Goal: Task Accomplishment & Management: Complete application form

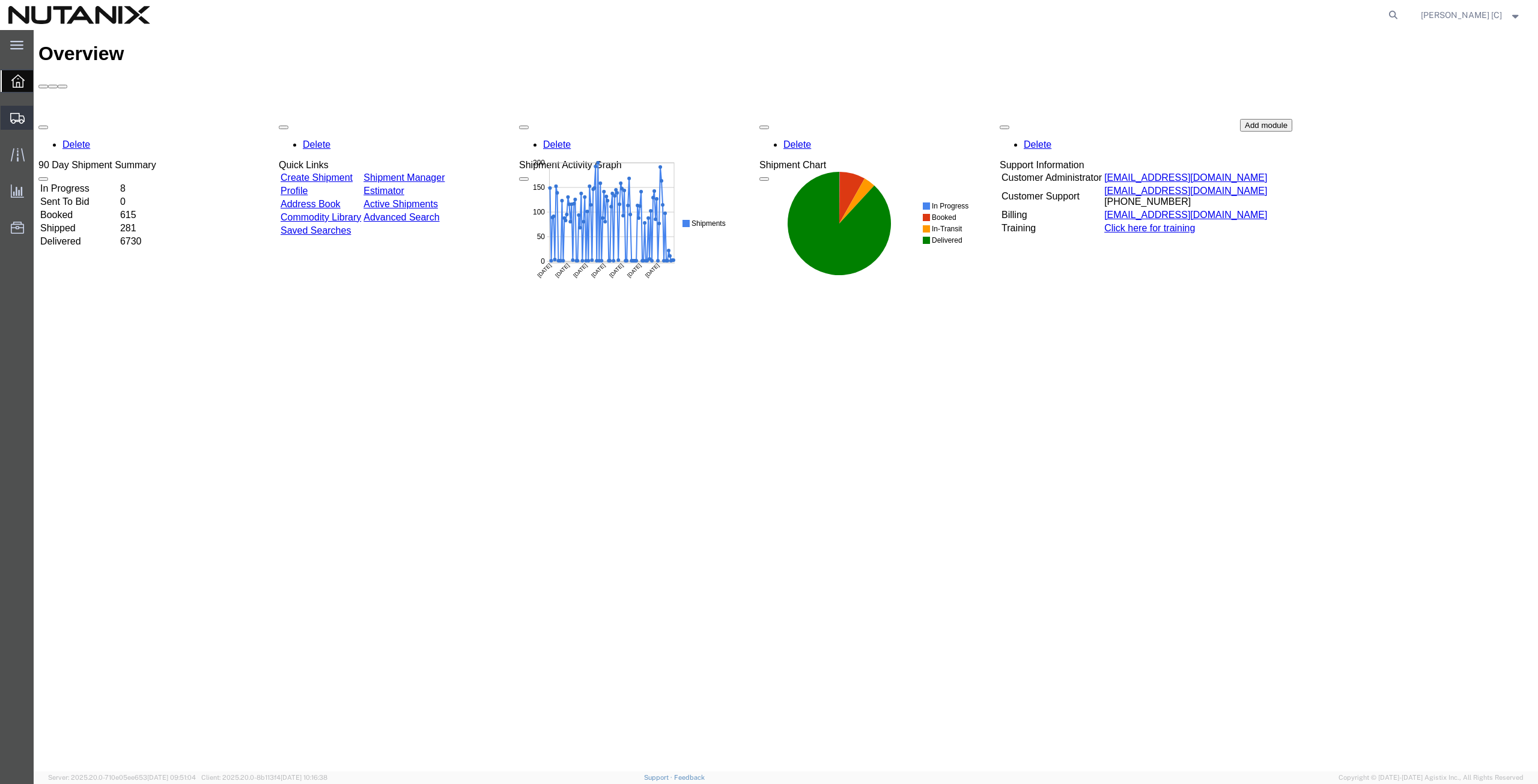
click at [0, 0] on span "Create from Template" at bounding box center [0, 0] width 0 height 0
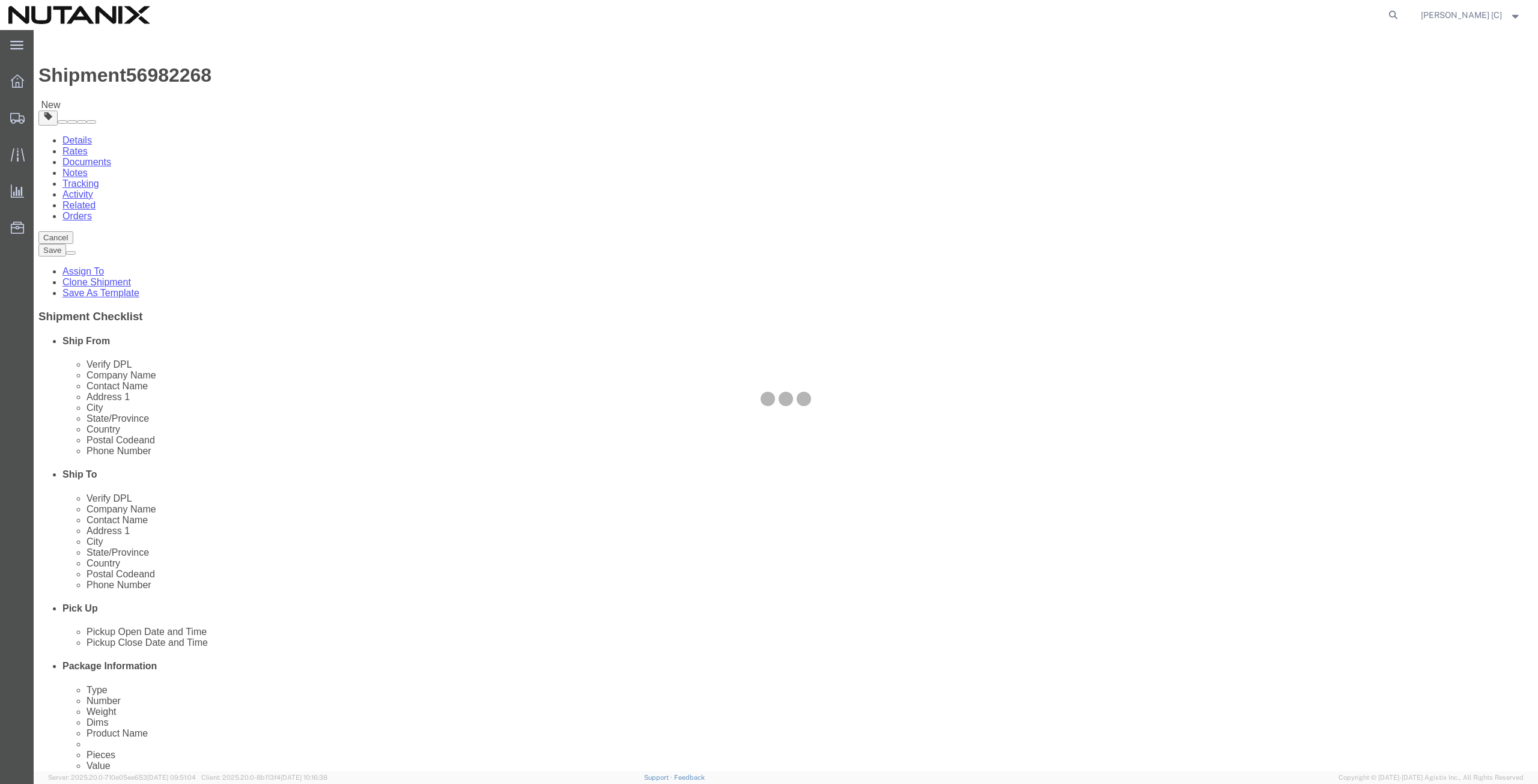
select select
select select "46554"
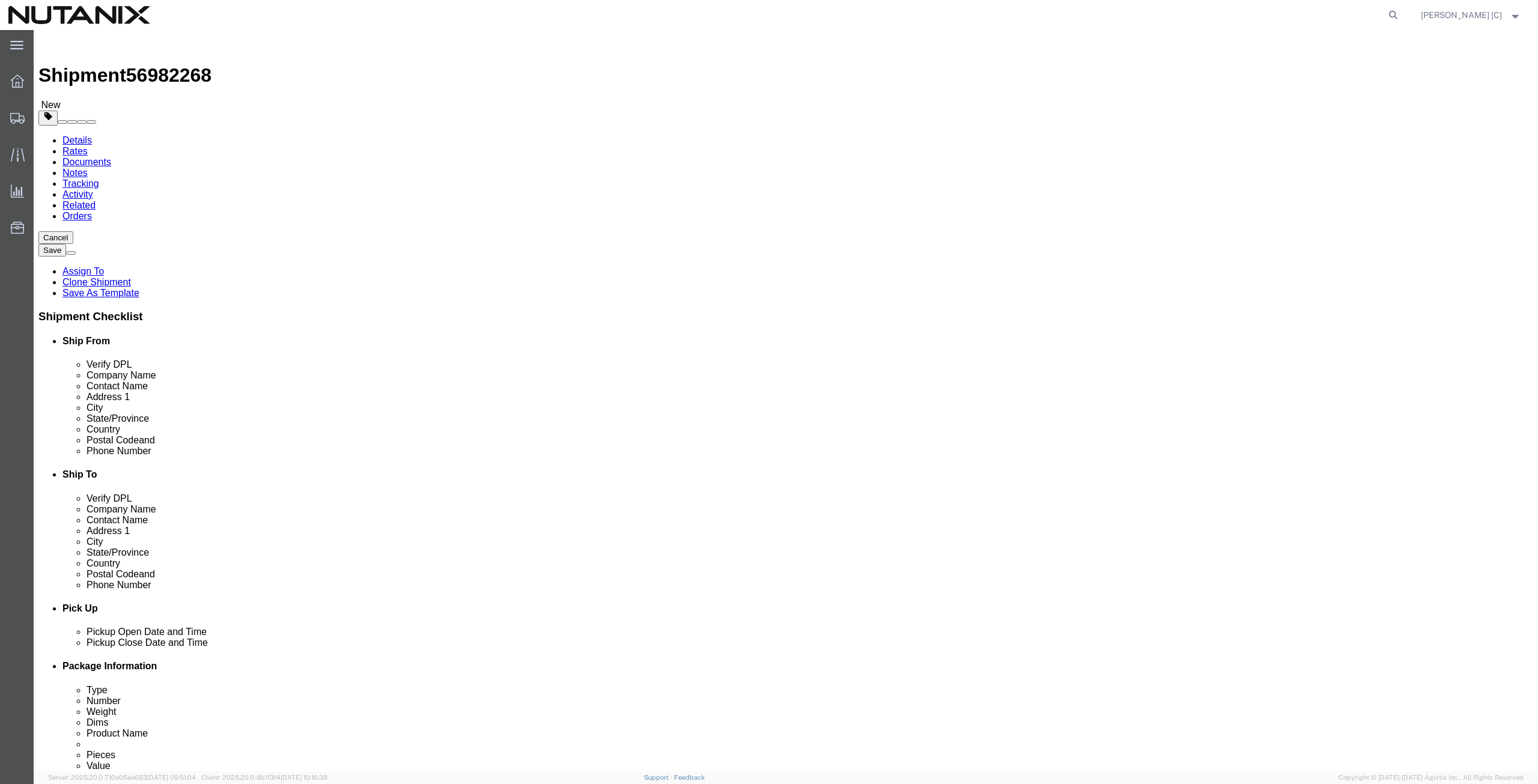
drag, startPoint x: 307, startPoint y: 220, endPoint x: 159, endPoint y: 245, distance: 149.8
click div "Location My Profile Location AE - Dubai City AU - Australia DE - Munchen DE - O…"
paste input "Steve Fukud"
type input "Steve Fukuda"
drag, startPoint x: 299, startPoint y: 244, endPoint x: 177, endPoint y: 241, distance: 122.0
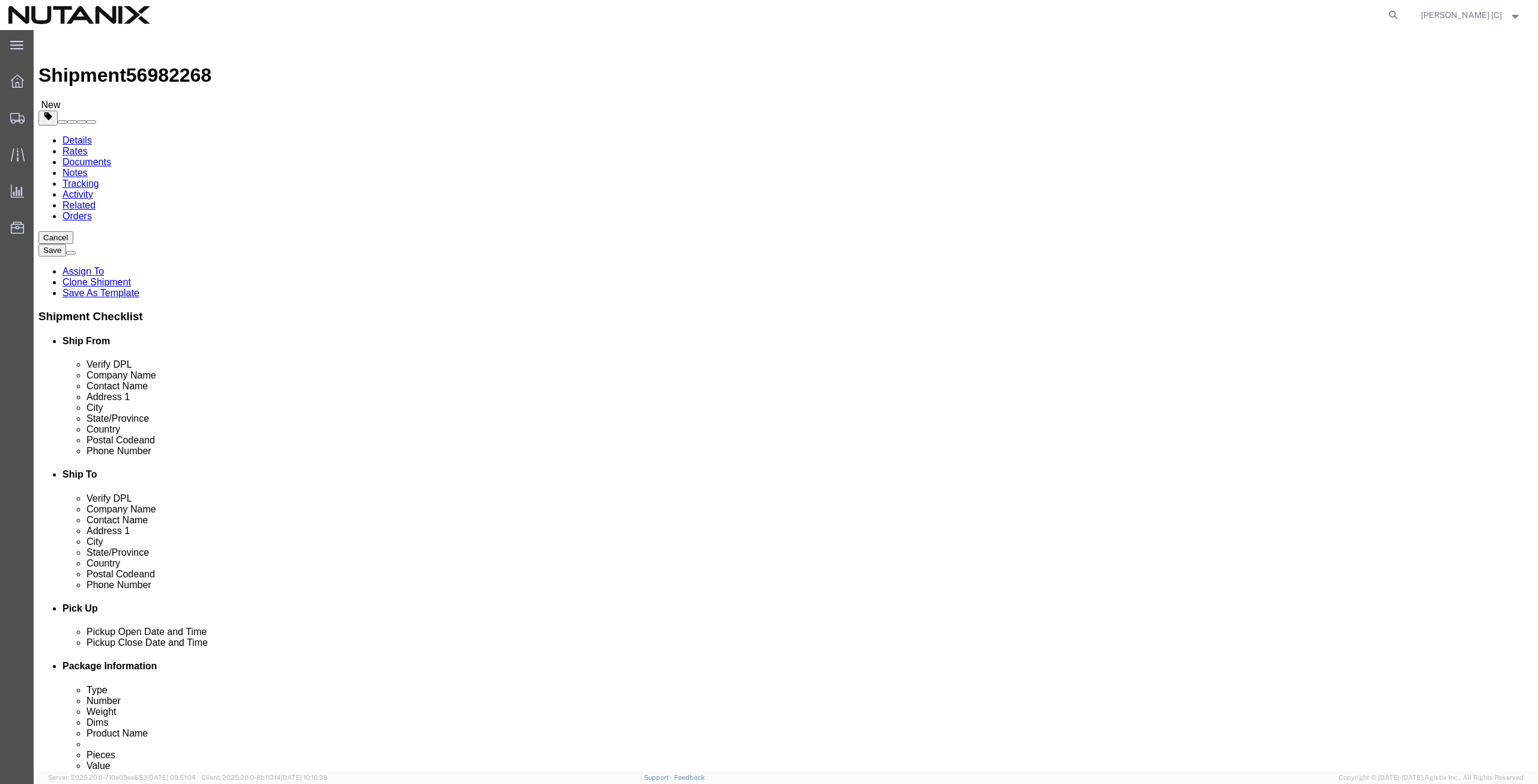
click div "Contact Name Nelson Chapa"
paste input "Steve Fukud"
type input "Steve Fukuda"
drag, startPoint x: 292, startPoint y: 268, endPoint x: 117, endPoint y: 274, distance: 176.1
click div "Address 1 2523 Ohio dr"
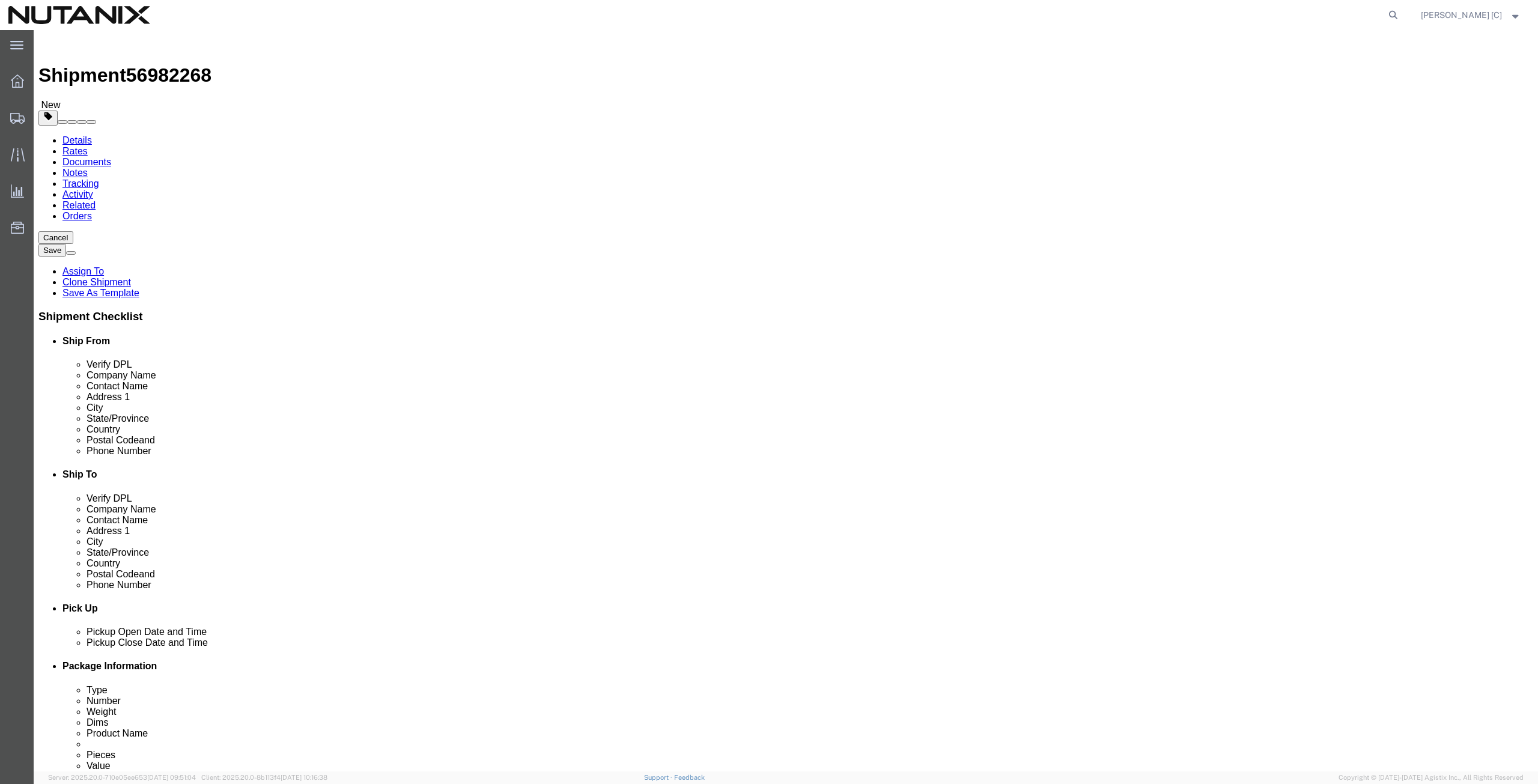
paste input "111 Mill Court"
type input "111 Mill Court"
select select
drag, startPoint x: 280, startPoint y: 290, endPoint x: 44, endPoint y: 300, distance: 235.7
click div "Address 2 Apt 901"
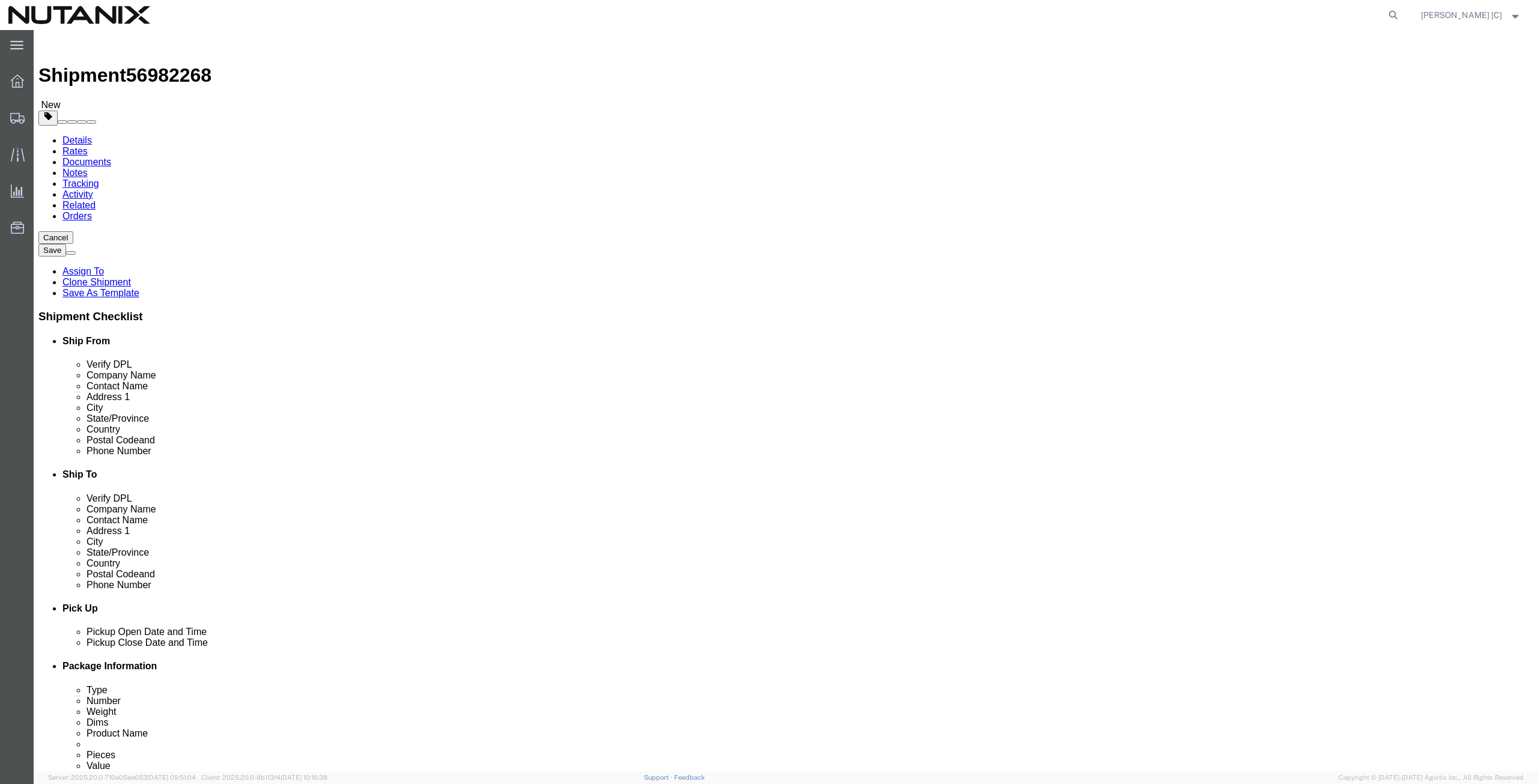
drag, startPoint x: 258, startPoint y: 319, endPoint x: 146, endPoint y: 319, distance: 112.3
click div "City Plano"
paste input "Los Gatos"
type input "Los Gatos"
select select
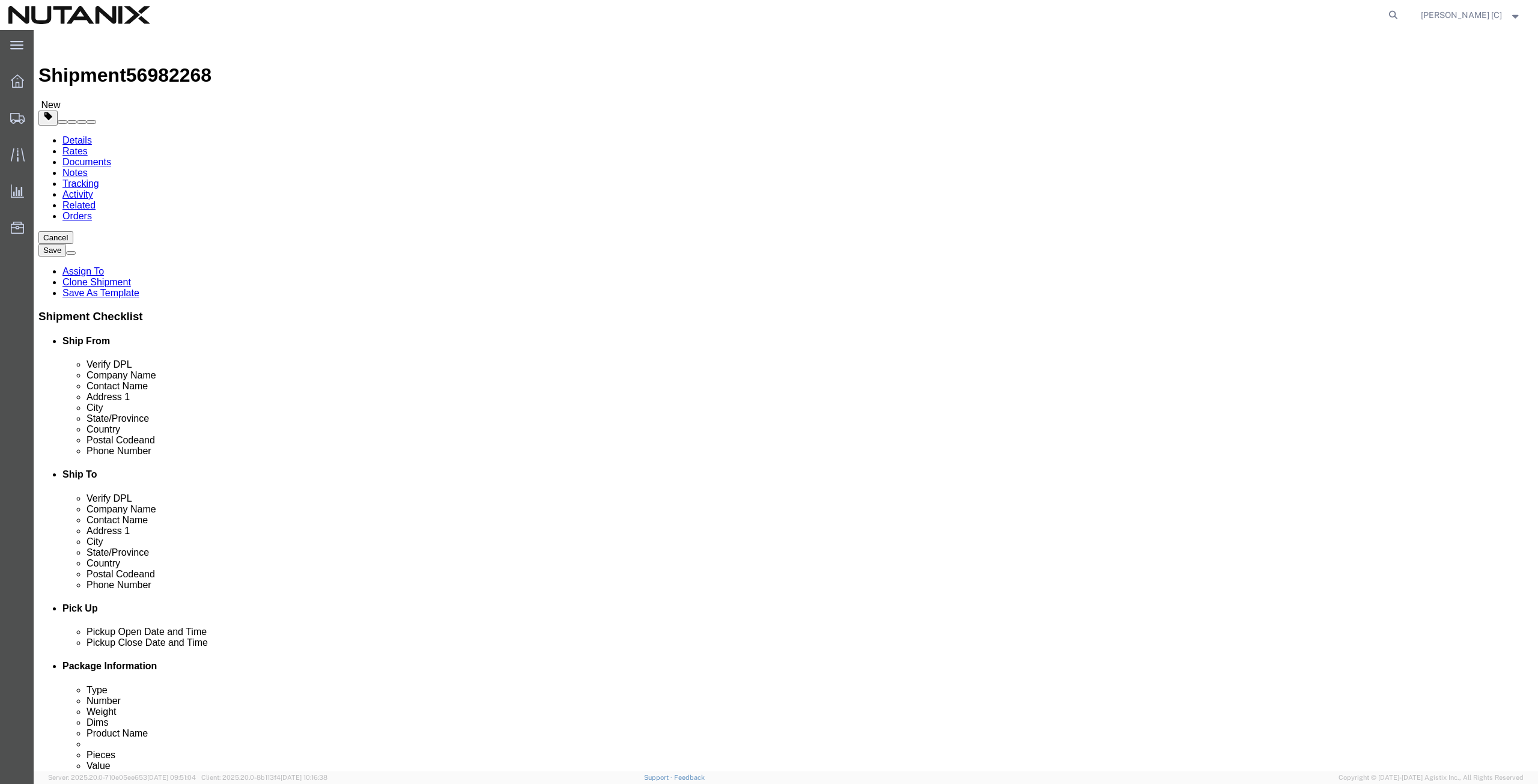
type input "cal"
select select
drag, startPoint x: 265, startPoint y: 386, endPoint x: 113, endPoint y: 383, distance: 152.0
click div "Postal Code 75093"
paste input "95032"
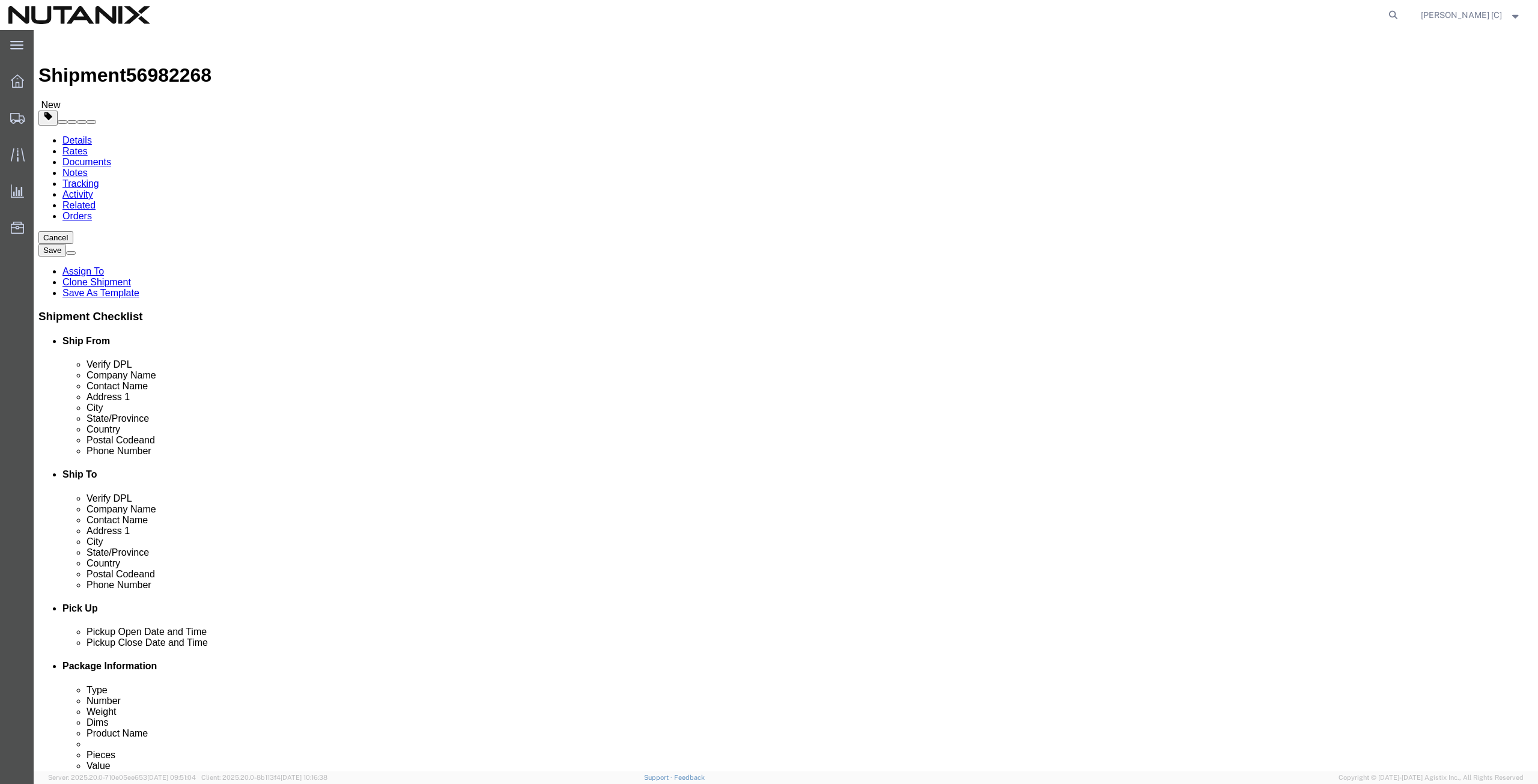
type input "95032"
select select
drag, startPoint x: 297, startPoint y: 407, endPoint x: 40, endPoint y: 389, distance: 258.3
click div "Location My Profile Location AE - Dubai City AU - Australia DE - Munchen DE - O…"
paste input "(408) 7611174"
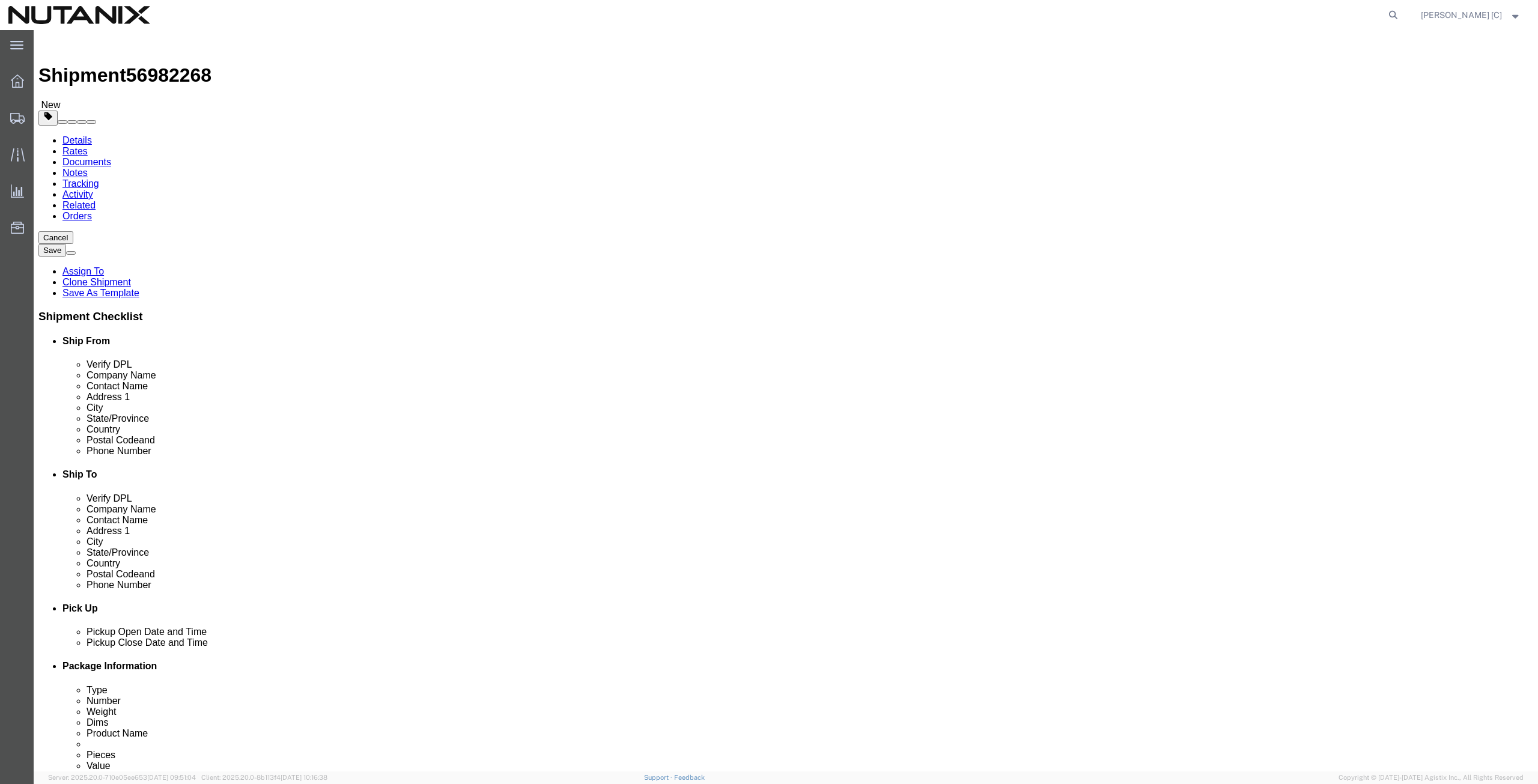
type input "(408) 7611174"
drag, startPoint x: 363, startPoint y: 426, endPoint x: 64, endPoint y: 446, distance: 300.4
click div "Location My Profile Location AE - Dubai City AU - Australia DE - Munchen DE - O…"
paste input "steve.fukud"
type input "steve.fukuda@nutanix.com"
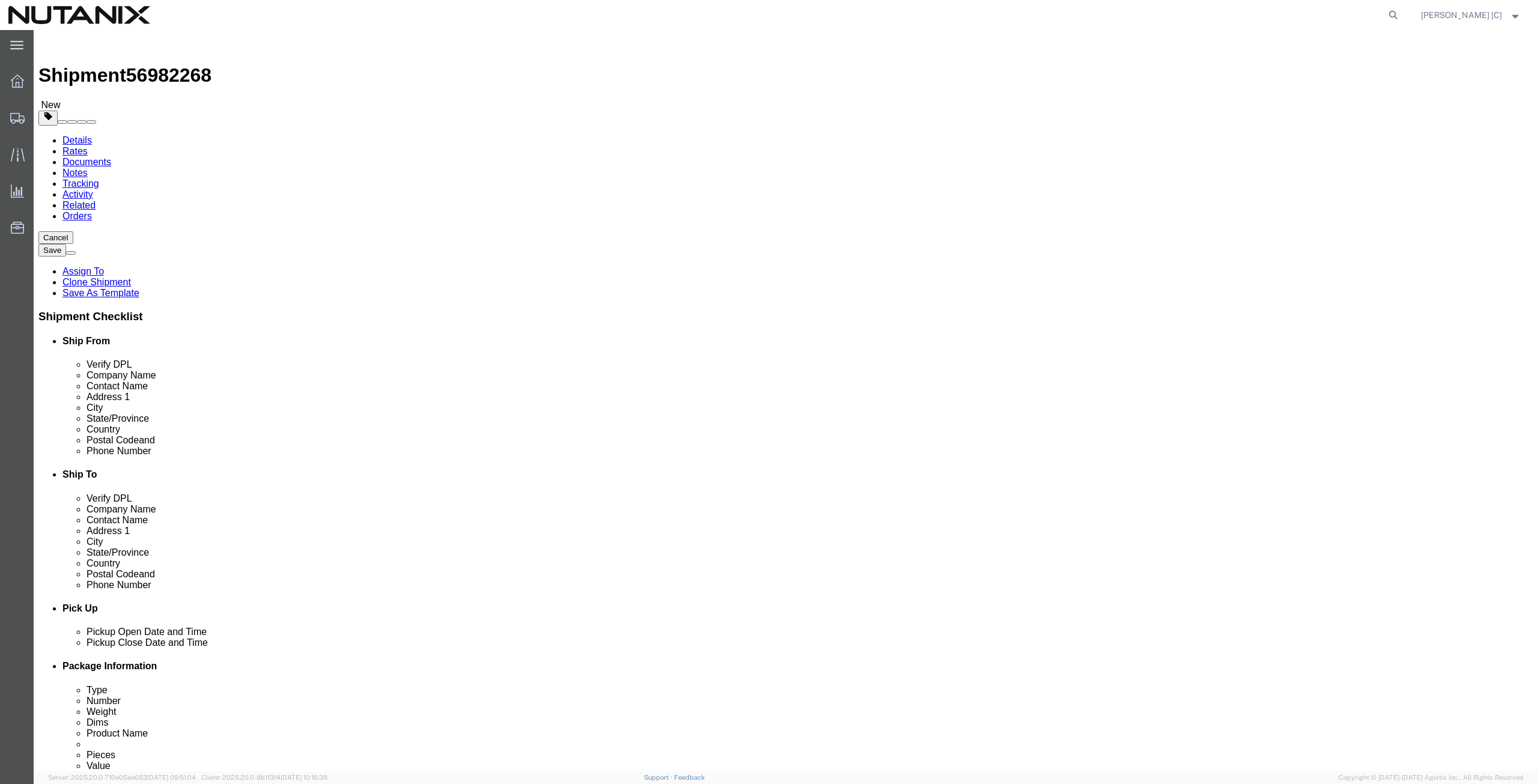
drag, startPoint x: 935, startPoint y: 247, endPoint x: 646, endPoint y: 229, distance: 290.0
click div "Location US - Durham My Profile Location AE - Dubai City AU - Australia DE - Mu…"
type input "art"
click p "- Nutanix HQ - (Art Campos) 1740 Technology Dr, San Jose, CA, 95110, US"
select select
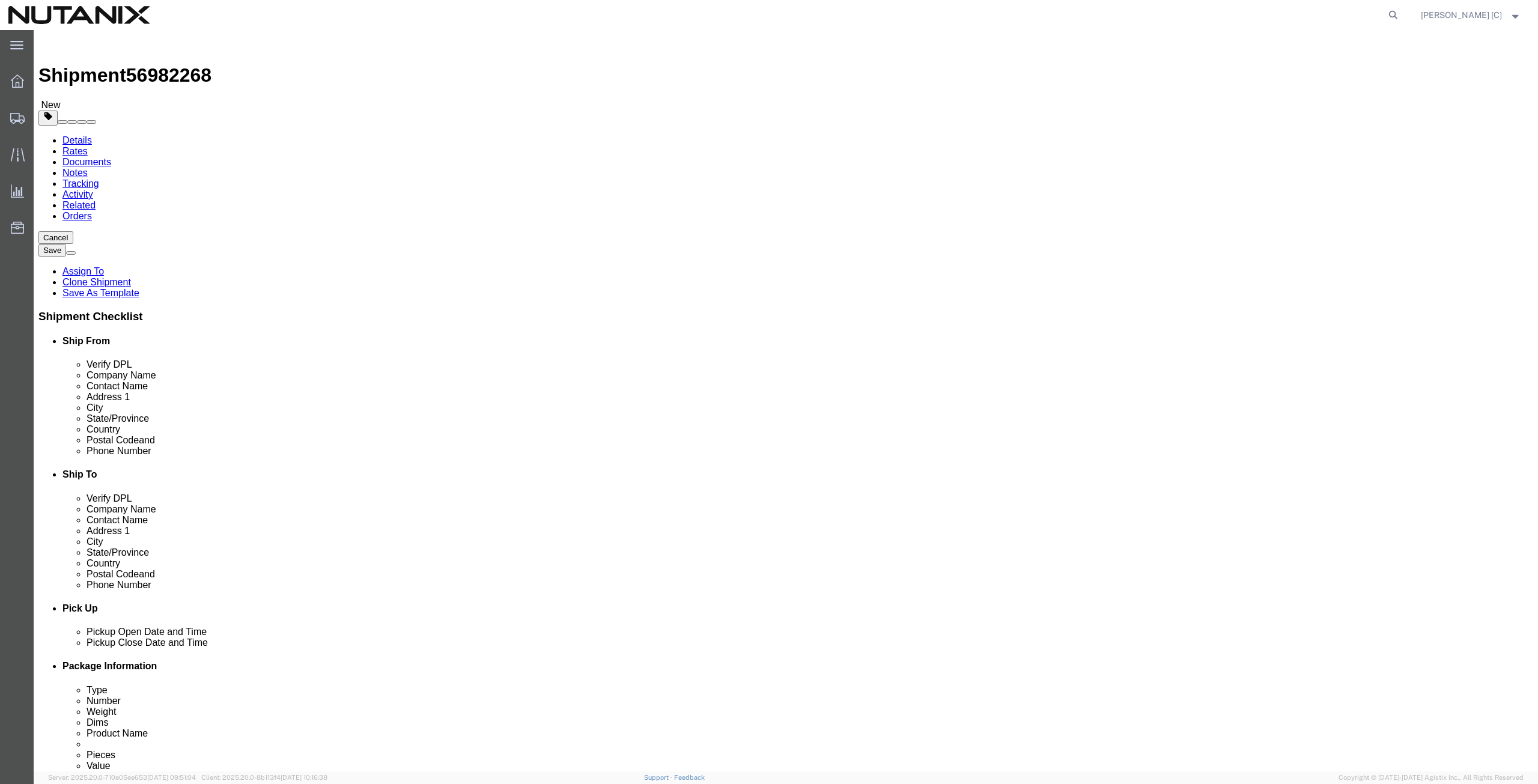
type input "Nutanix HQ"
type input "Art Campos"
type input "1740 Technology Dr"
type input "San Jose"
type input "95110"
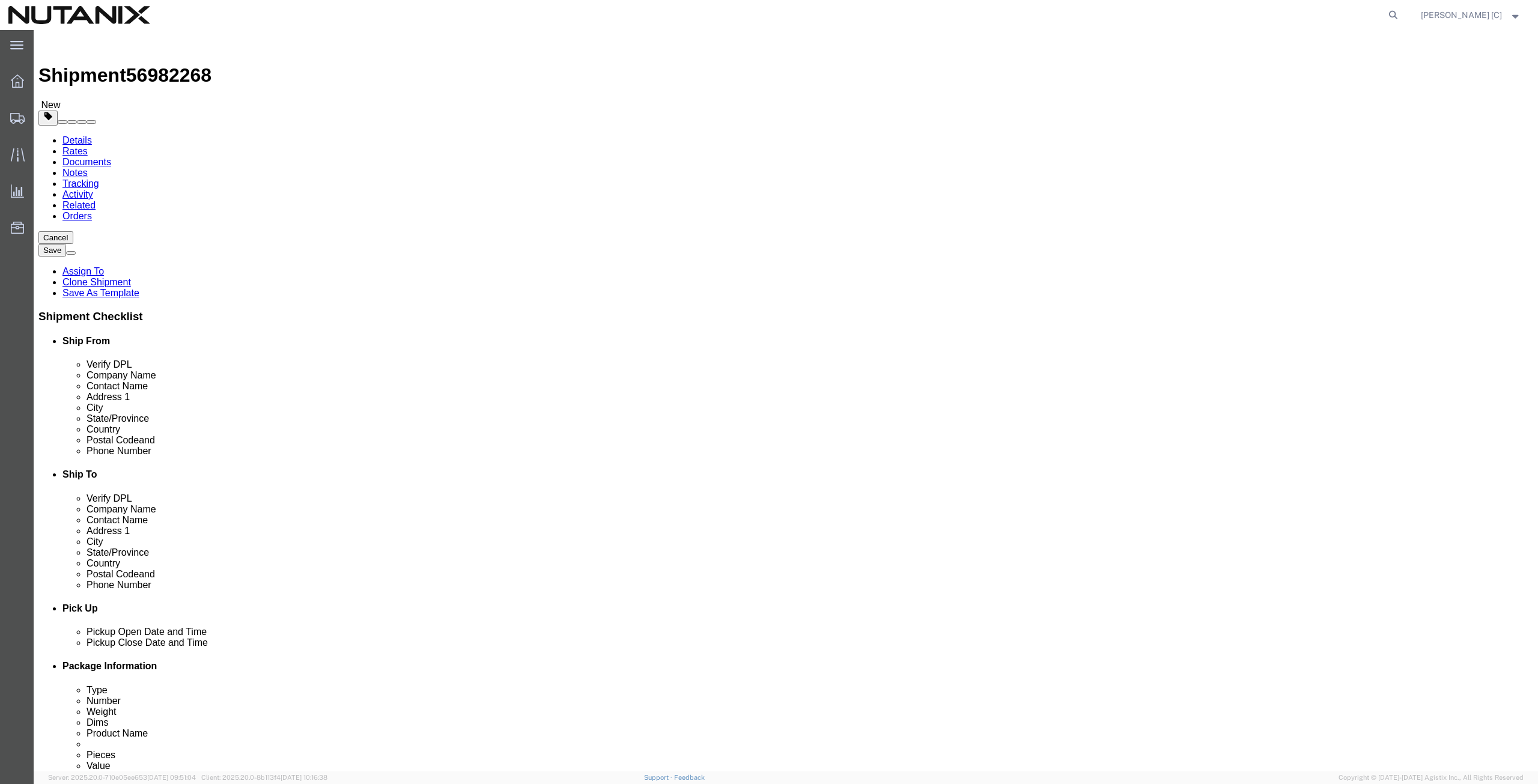
type input "408-398-0665"
type input "arthur.campos@nutanix.com"
select select "CA"
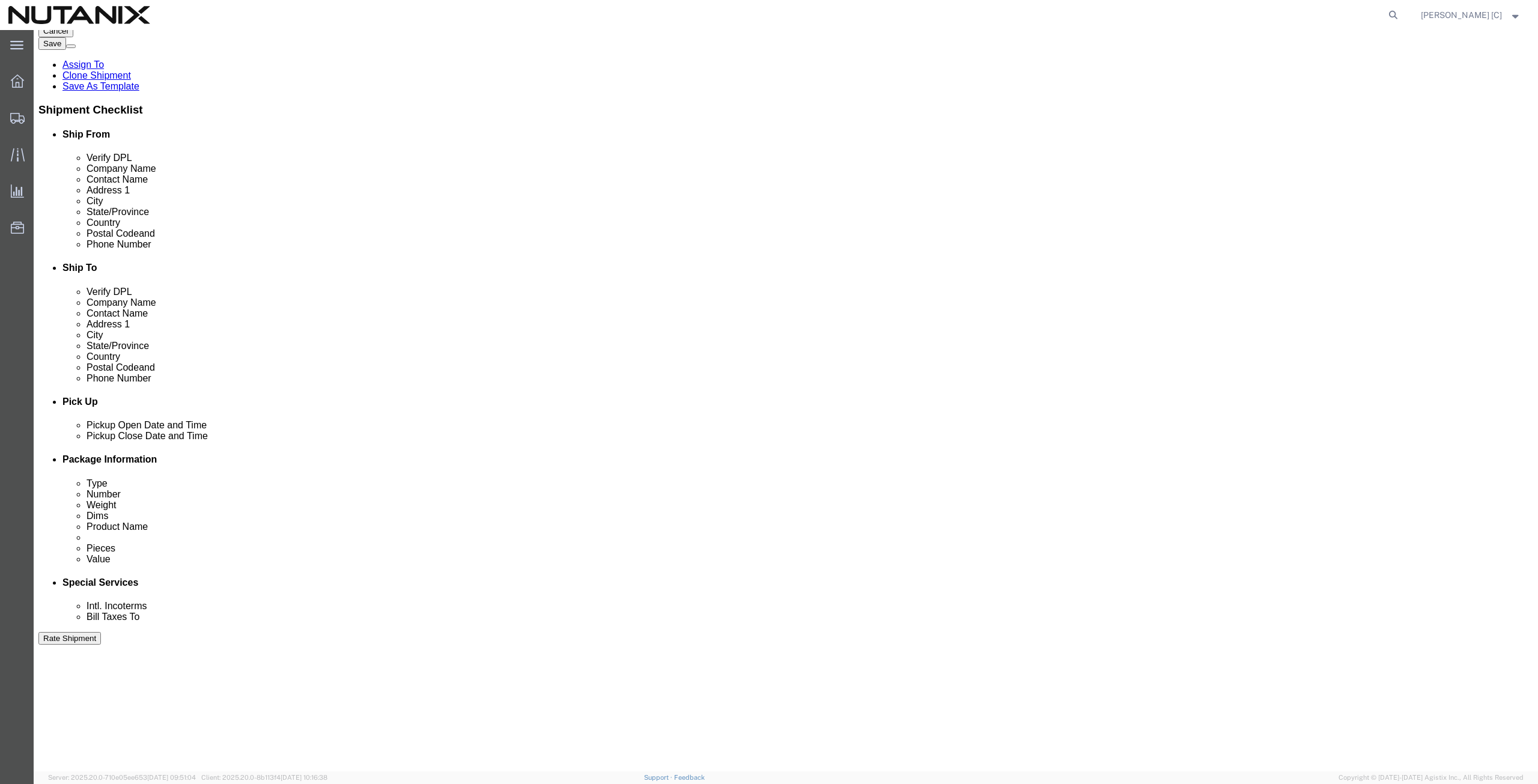
scroll to position [280, 0]
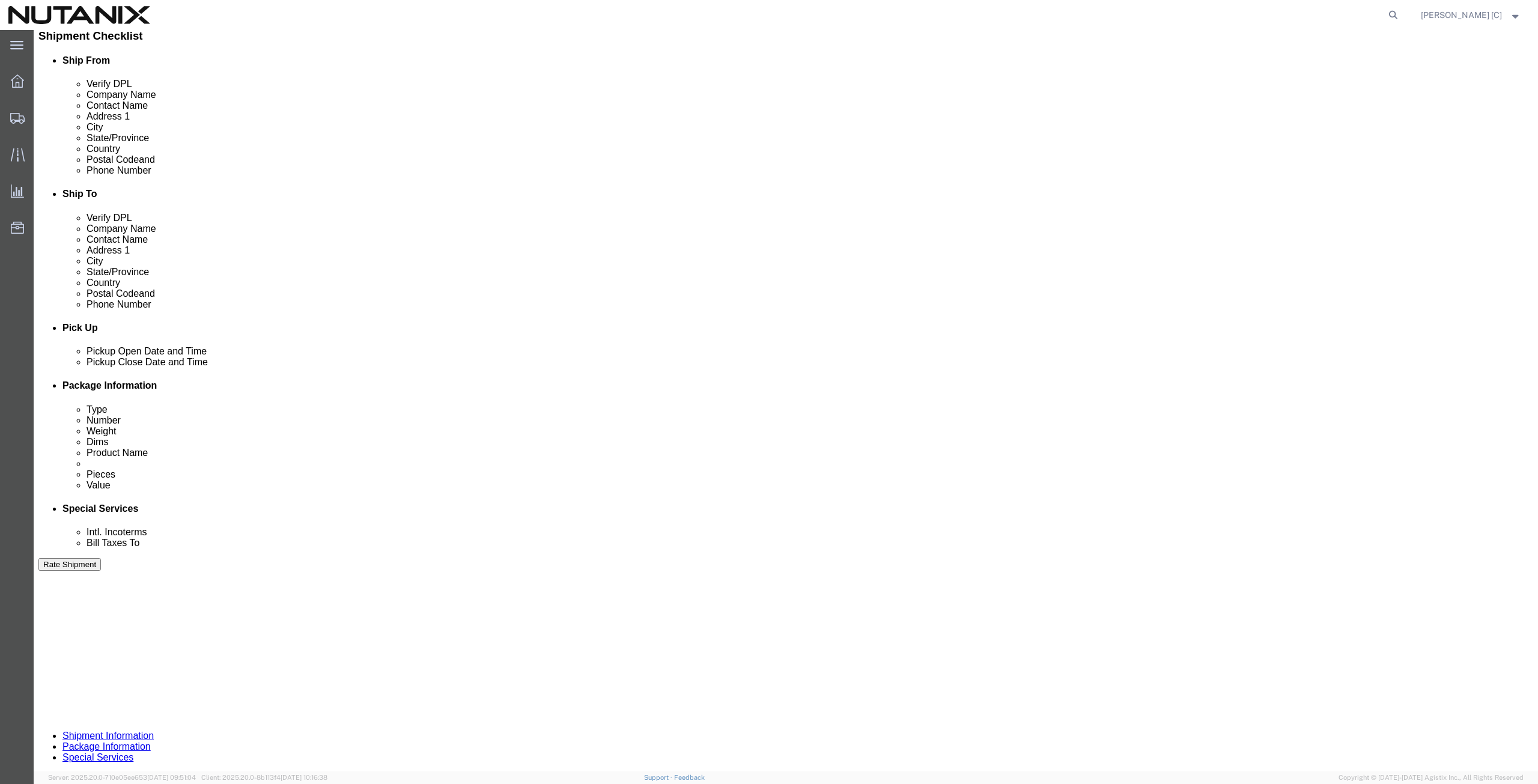
type input "Art Campos"
drag, startPoint x: 252, startPoint y: 461, endPoint x: 162, endPoint y: 471, distance: 90.7
click div "Select Account Type Activity ID Airline Appointment Number ASN Batch Request # …"
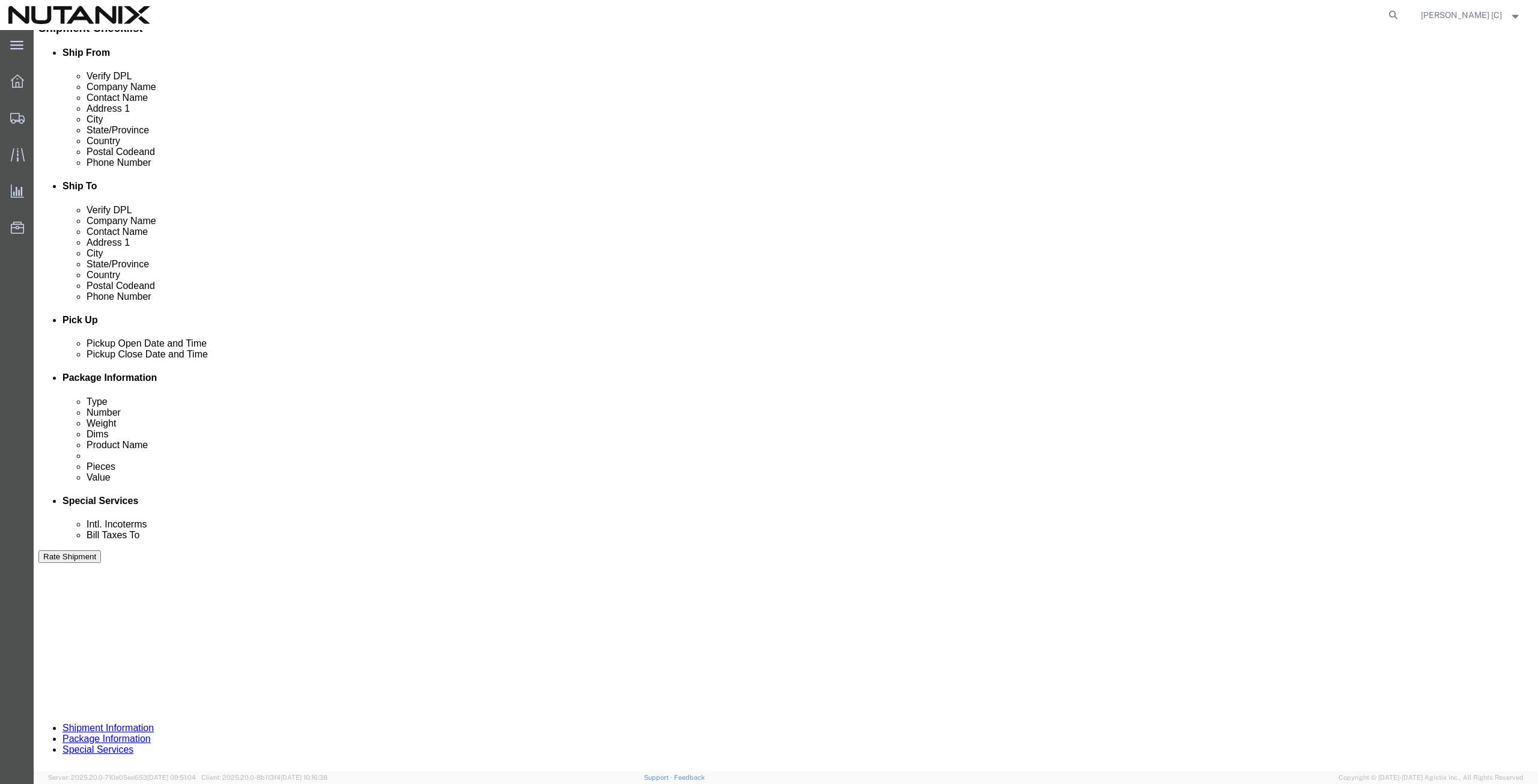
scroll to position [290, 0]
type input "79101"
click button "Continue"
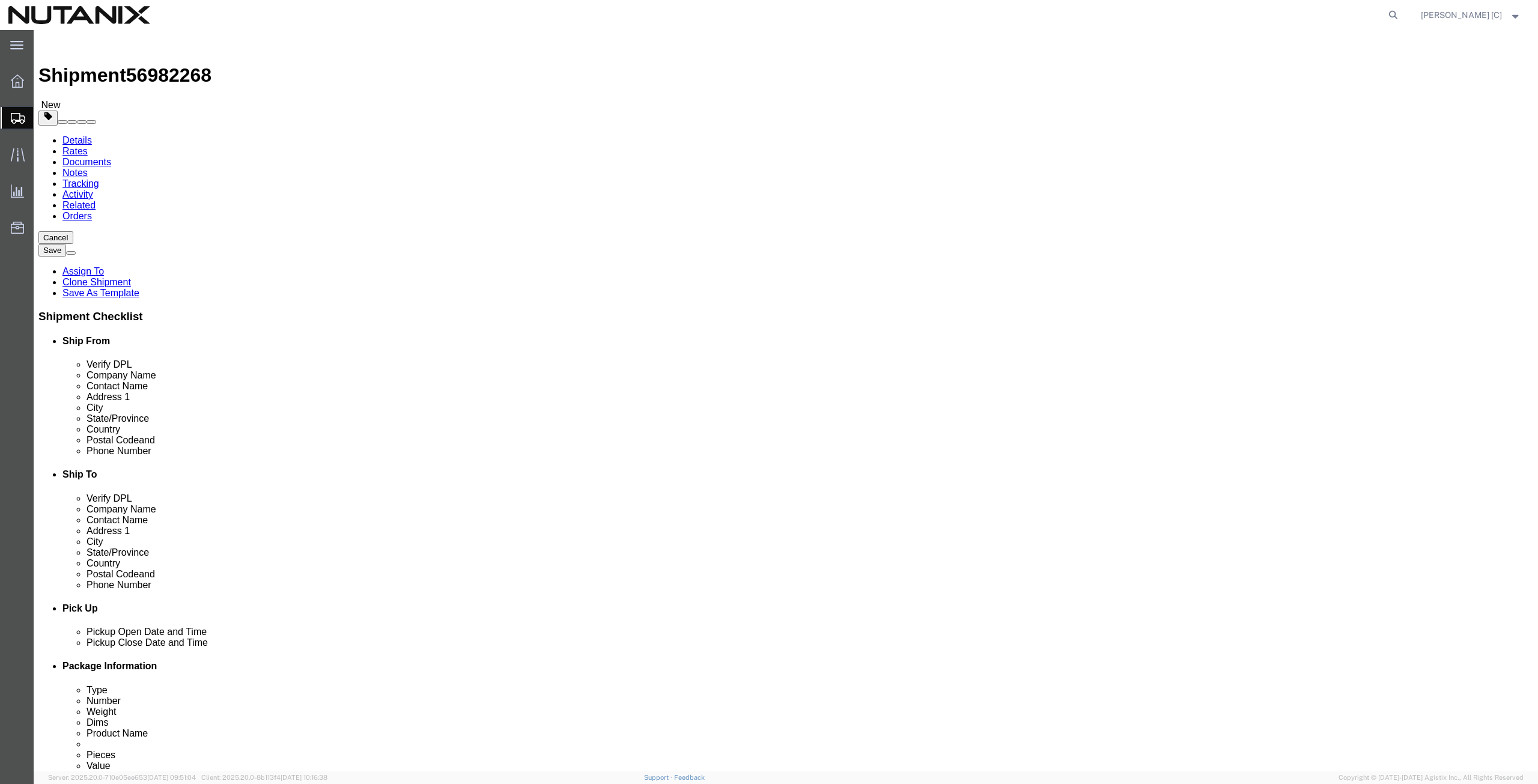
click dd "1.00 Each"
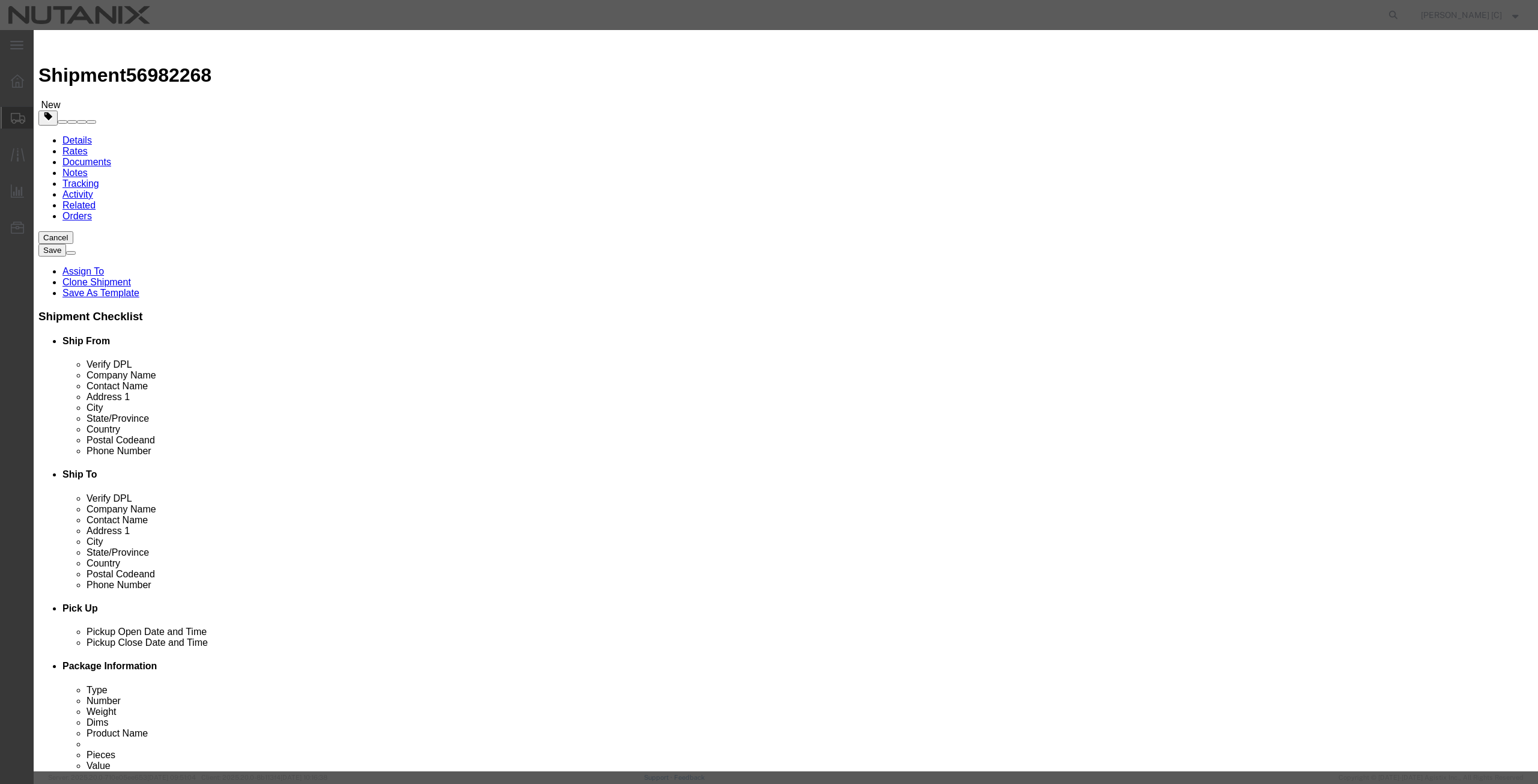
drag, startPoint x: 583, startPoint y: 139, endPoint x: 441, endPoint y: 138, distance: 141.8
click div "Total Value 1.00 Select ADP AED AFN ALL AMD AOA ARS ATS AUD AWG AZN BAM BBD BDT…"
type input "1000"
drag, startPoint x: 614, startPoint y: 89, endPoint x: 356, endPoint y: 97, distance: 258.4
click div "Edit content Commodity library Product Name Mac Book Pro Pieces 1.00 Select Bag…"
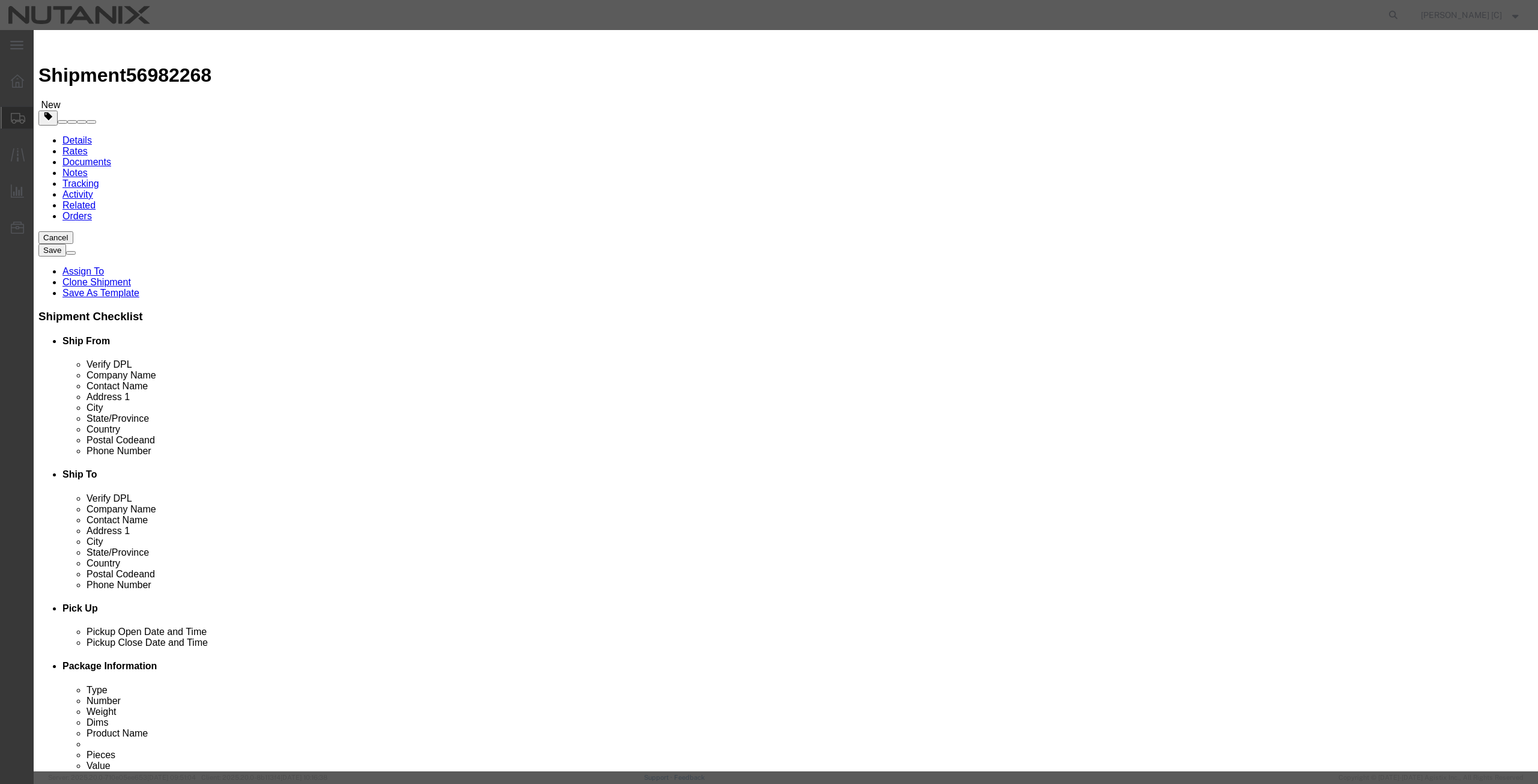
drag, startPoint x: 603, startPoint y: 90, endPoint x: 489, endPoint y: 95, distance: 114.2
click div "Product Name Lenovo Laptop"
type input "Lenovo Laptop"
drag, startPoint x: 932, startPoint y: 94, endPoint x: 822, endPoint y: 125, distance: 114.1
click div "Description Mac Book Pro Commodity Category Select Country Of Origin Select Afg…"
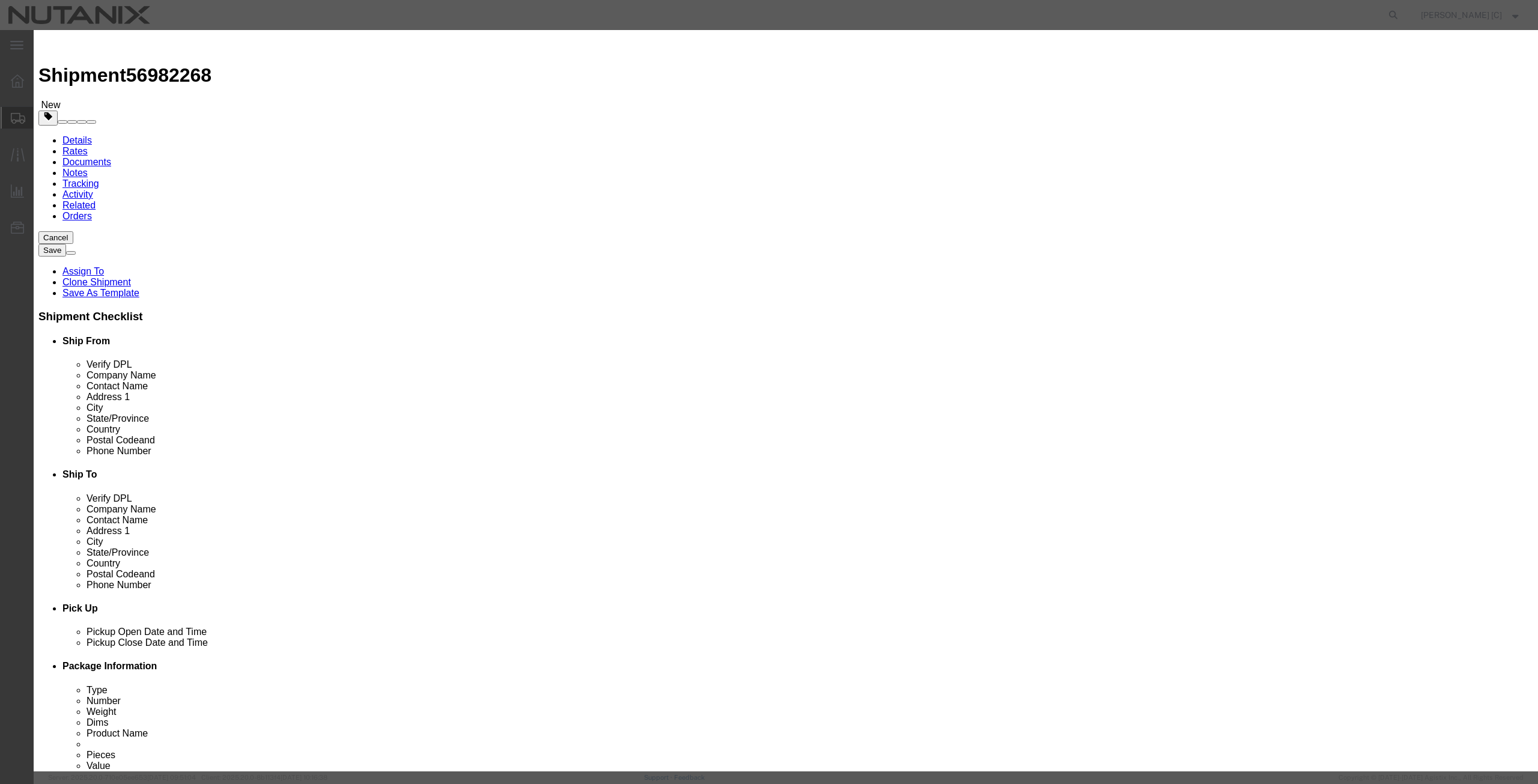
paste textarea "Lenovo Laptop"
type textarea "Lenovo Laptop"
click button "Save & Close"
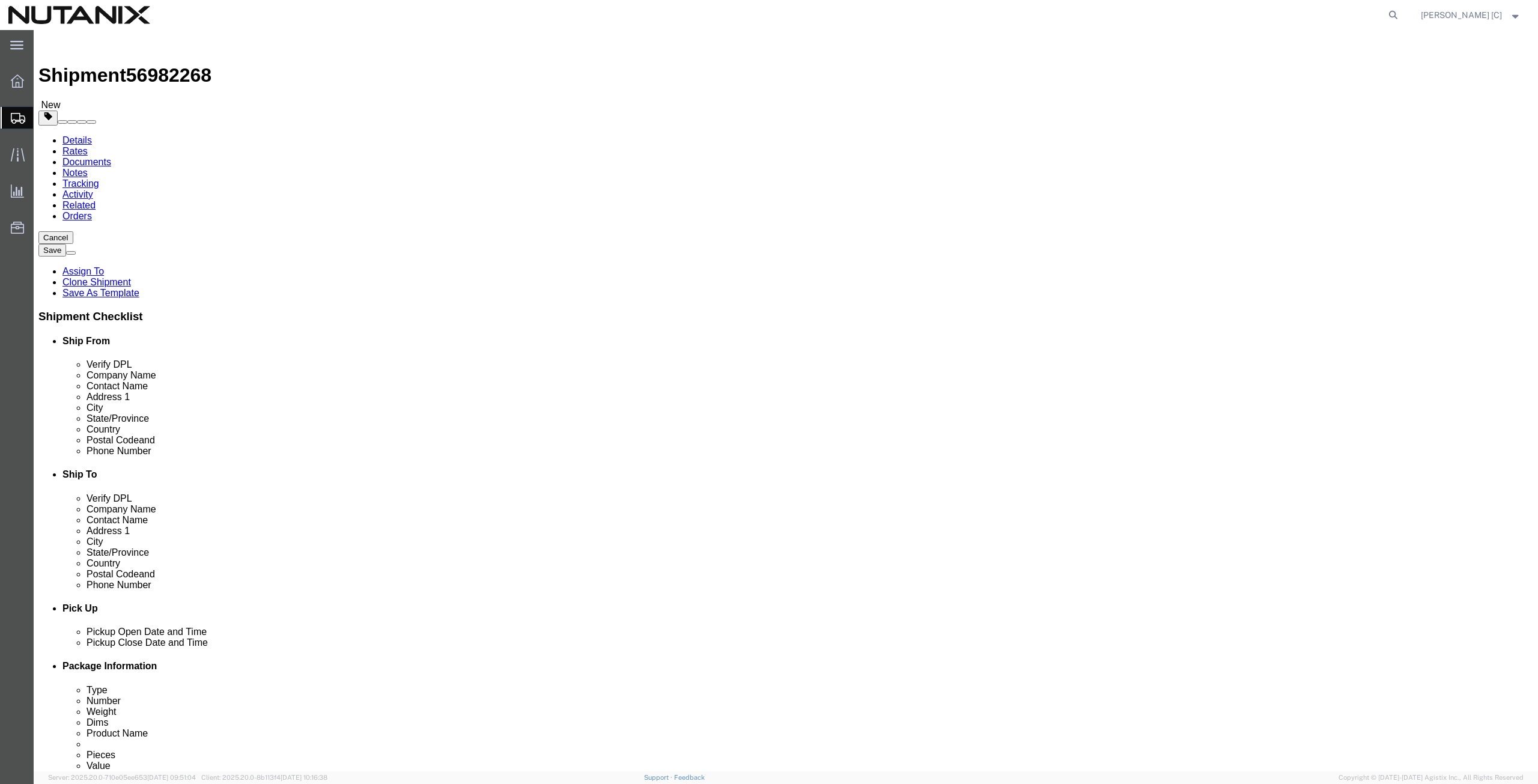
click button "Continue"
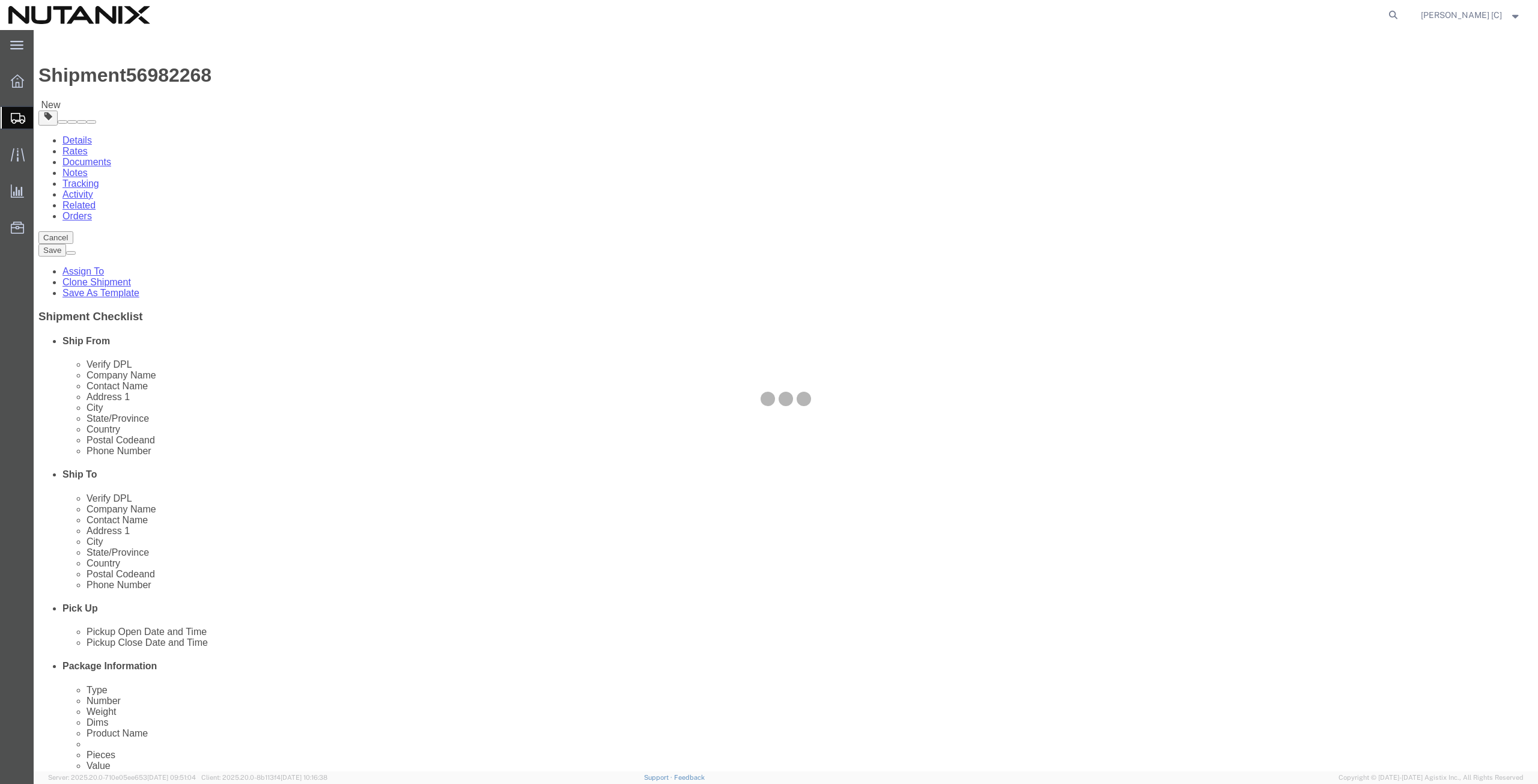
select select
select select "COSTCENTER"
select select "48694"
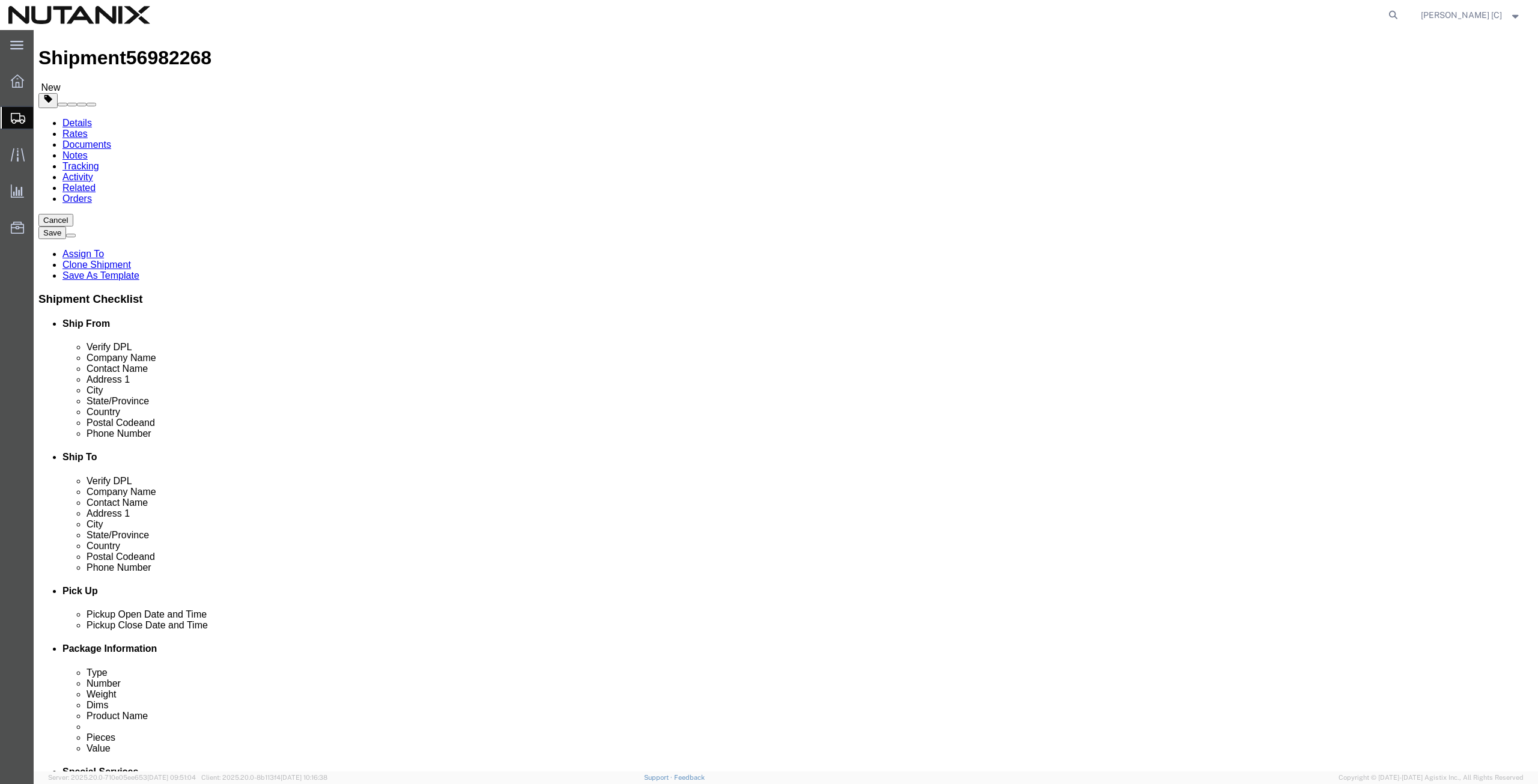
scroll to position [417, 0]
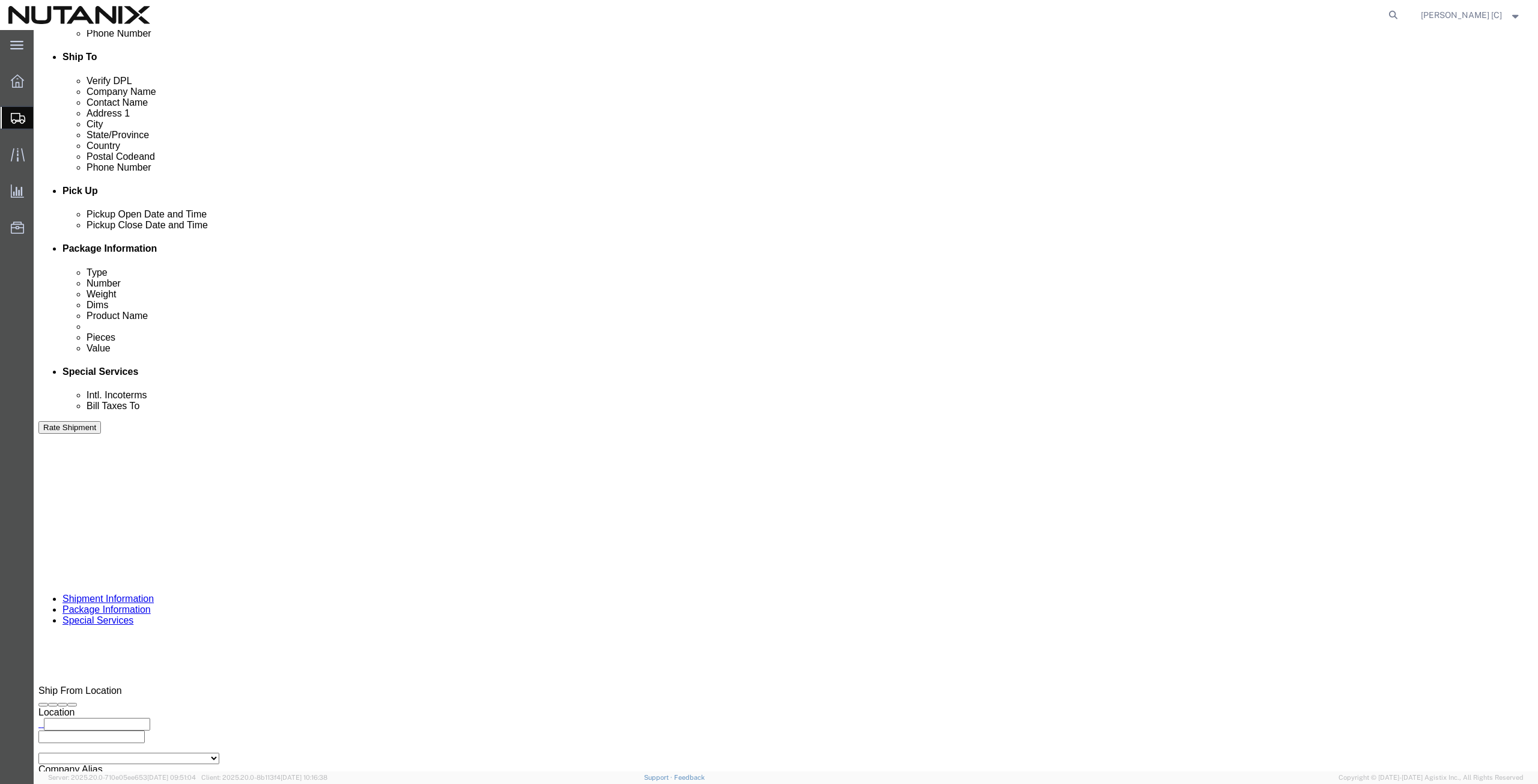
drag, startPoint x: 1378, startPoint y: 723, endPoint x: 1369, endPoint y: 729, distance: 11.3
click button "Rate Shipment"
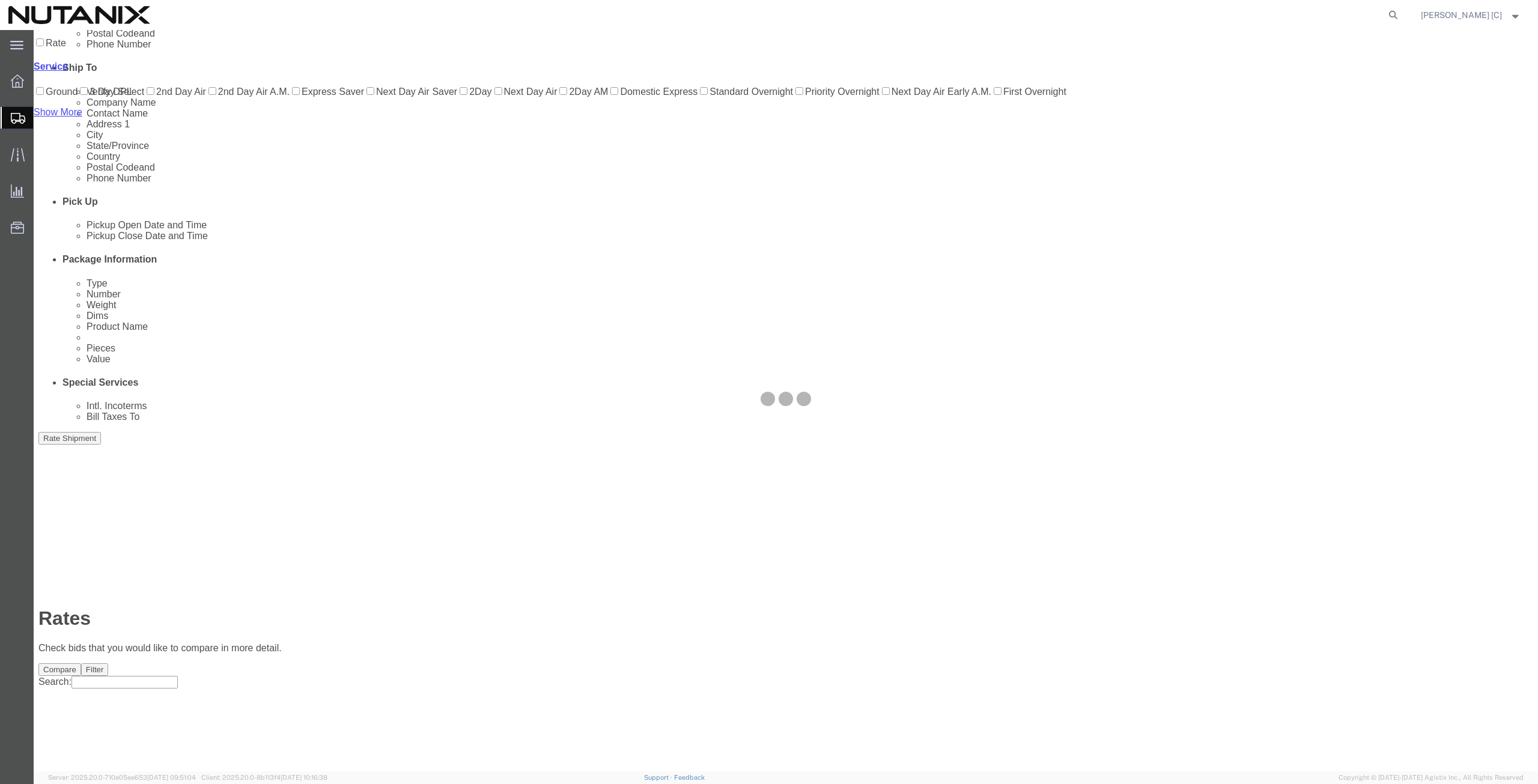
scroll to position [0, 0]
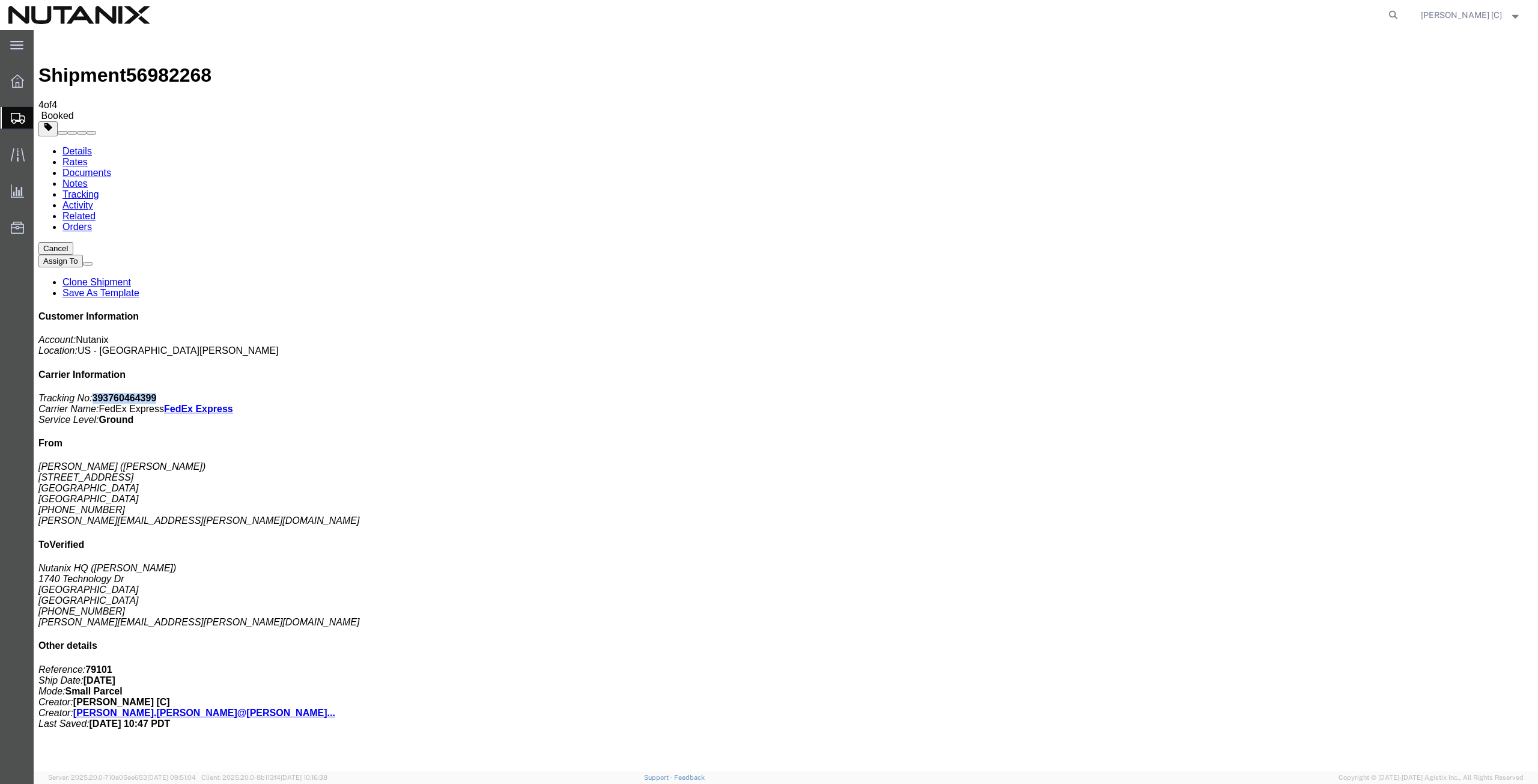
drag, startPoint x: 1429, startPoint y: 184, endPoint x: 1369, endPoint y: 186, distance: 60.1
click at [1369, 393] on p "Tracking No: 393760464399 Carrier Name: FedEx Express FedEx Express Service Lev…" at bounding box center [785, 409] width 1494 height 32
copy b "393760464399"
click at [0, 0] on span "Create from Template" at bounding box center [0, 0] width 0 height 0
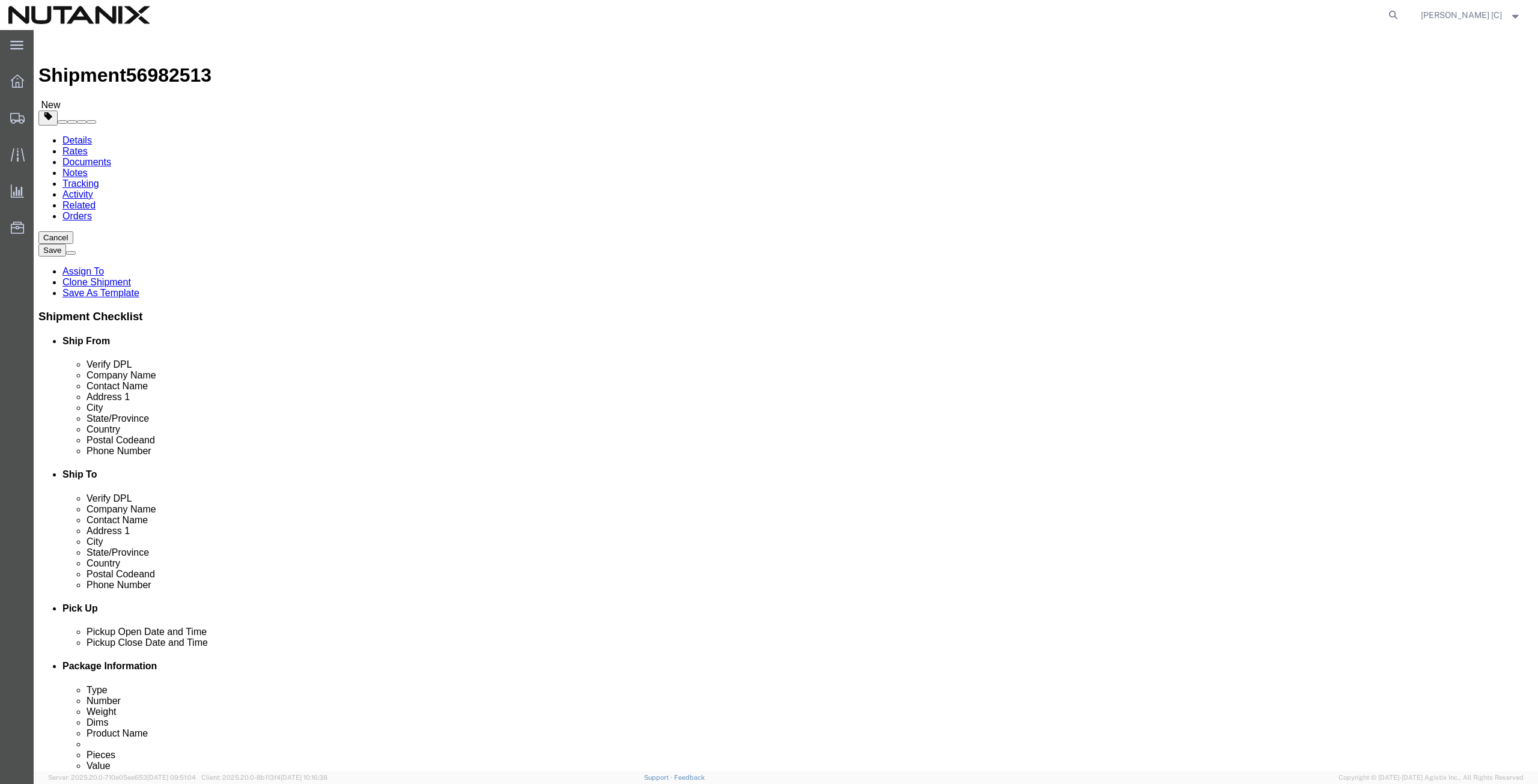
drag, startPoint x: 315, startPoint y: 248, endPoint x: 98, endPoint y: 258, distance: 217.1
click div "Location Select Select My Profile Location AE - Dubai City AU - Australia DE - …"
type input "art"
click p "- Nutanix HQ - (Art Campos) 1740 Technology Dr, San Jose, CA, 95110, US"
type input "408-398-0665"
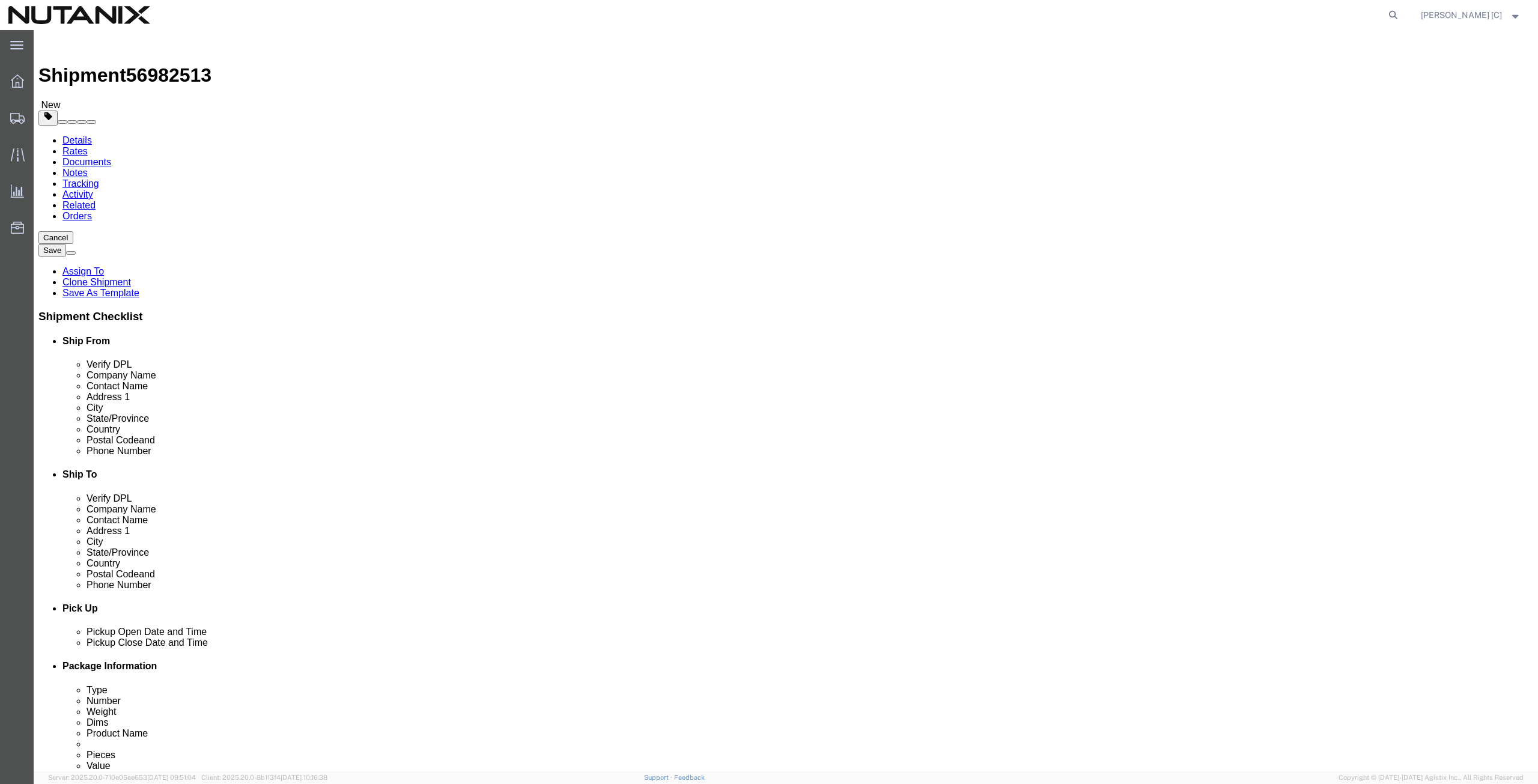
type input "arthur.campos@nutanix.com"
select select "CA"
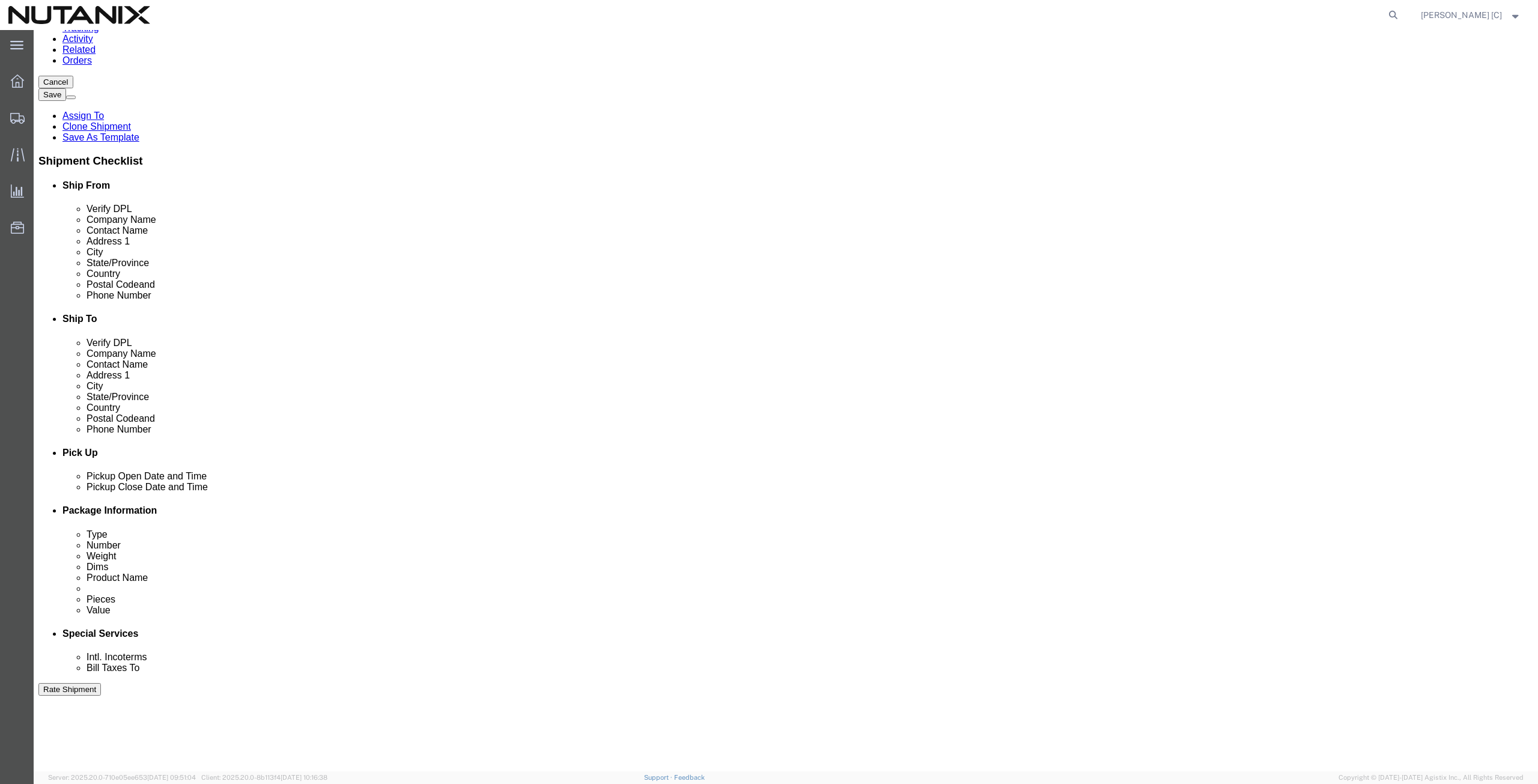
scroll to position [280, 0]
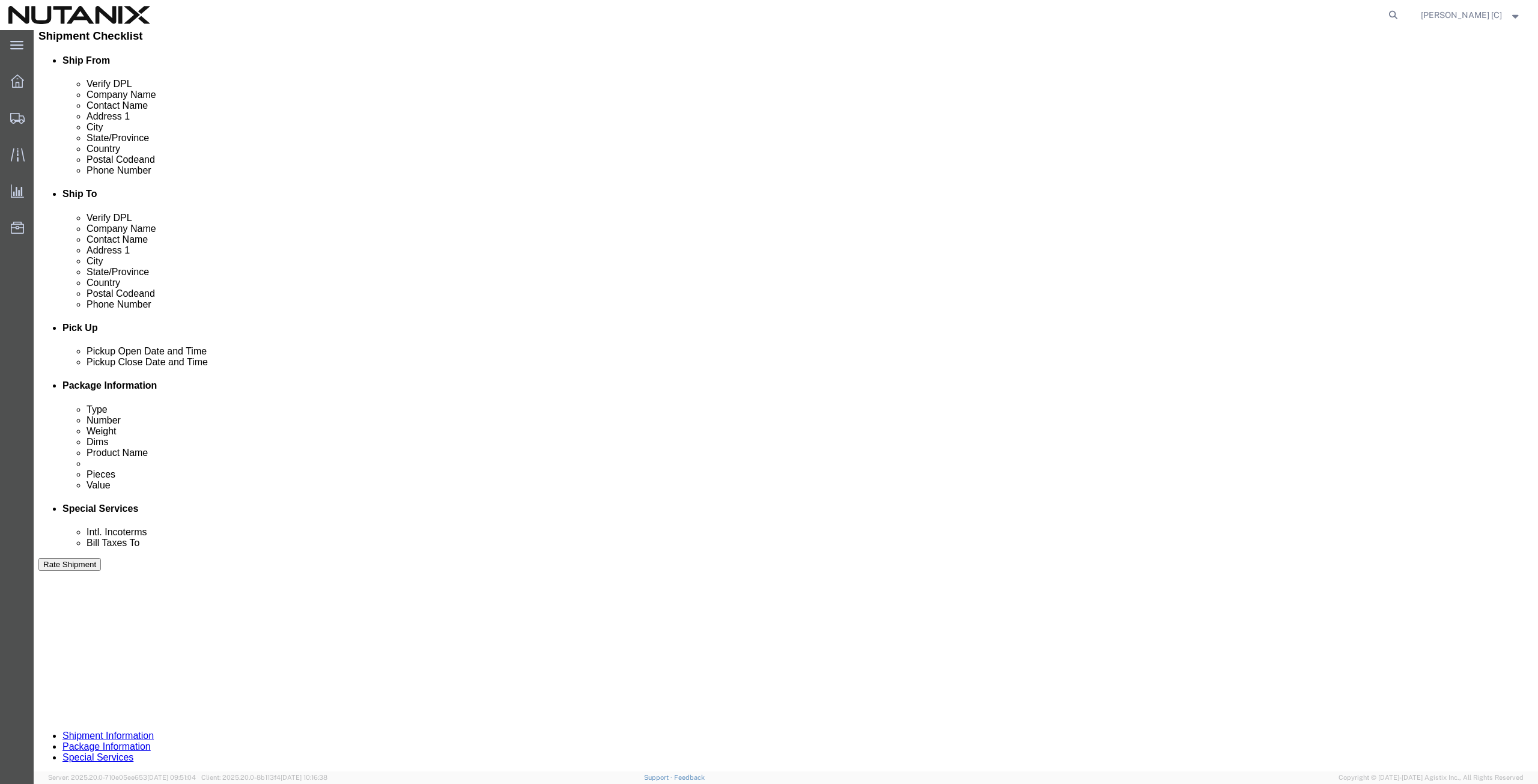
type input "Art Campos"
drag, startPoint x: 703, startPoint y: 463, endPoint x: 652, endPoint y: 465, distance: 51.1
click input "RD220831092"
type input "RD250929121"
drag, startPoint x: 1215, startPoint y: 700, endPoint x: 1210, endPoint y: 716, distance: 16.9
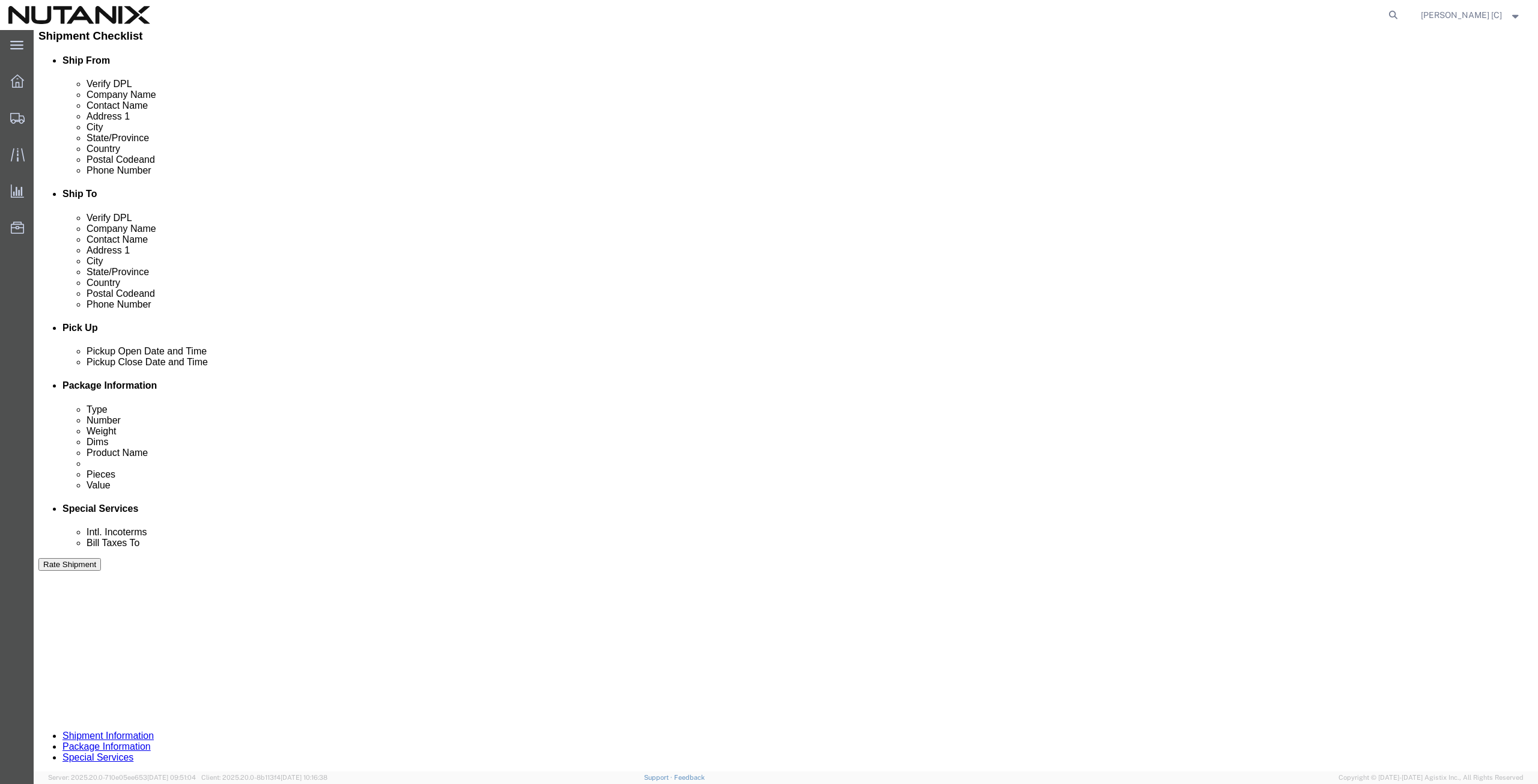
click button "Continue"
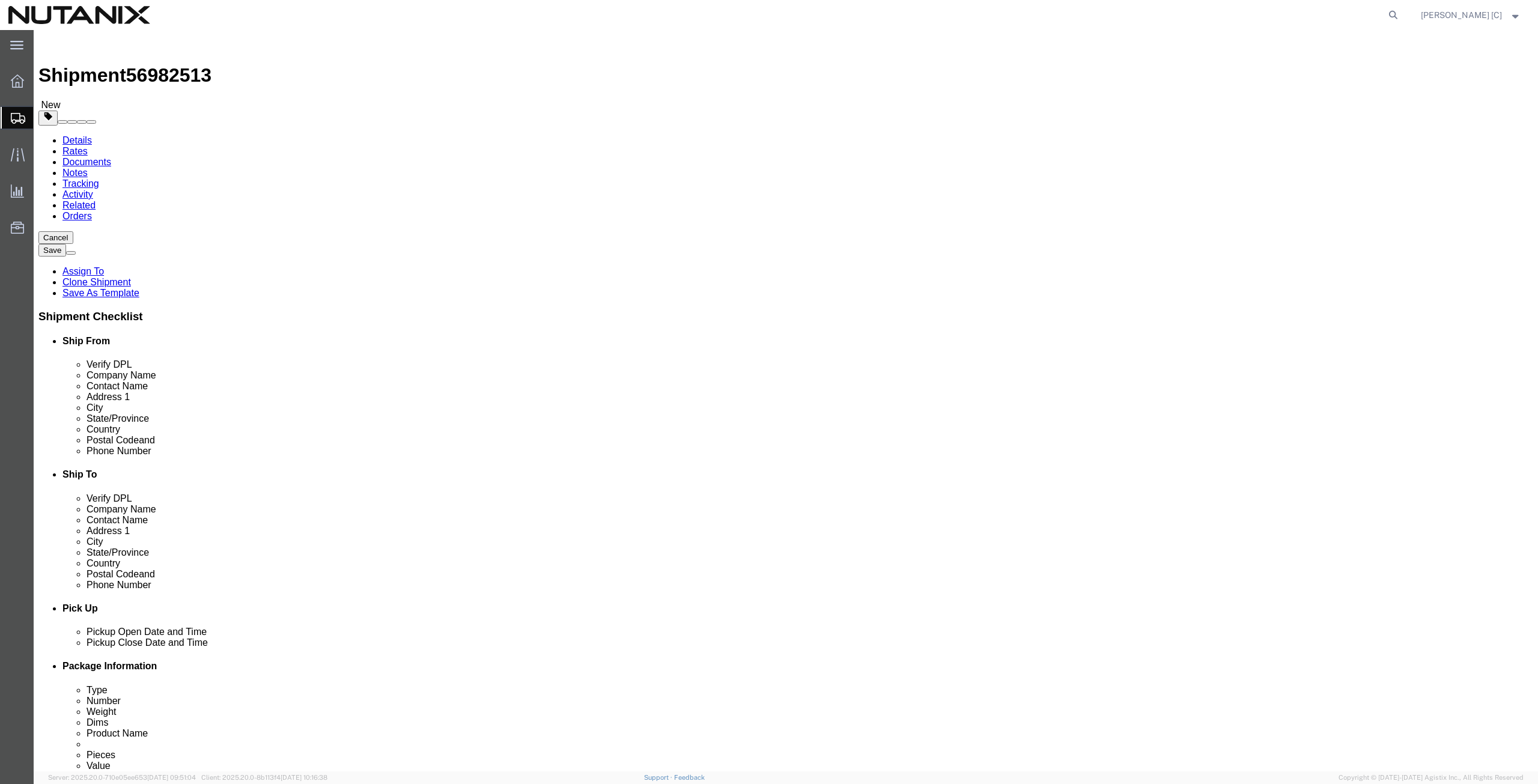
drag, startPoint x: 253, startPoint y: 279, endPoint x: 171, endPoint y: 303, distance: 85.9
click div "Package Type Select Envelope Large Box Medium Box PAK Rack Small Box Tube Your …"
drag, startPoint x: 428, startPoint y: 253, endPoint x: 345, endPoint y: 277, distance: 86.5
click div "Package Type Select Envelope Large Box Medium Box PAK Rack Small Box Tube Your …"
type input "8"
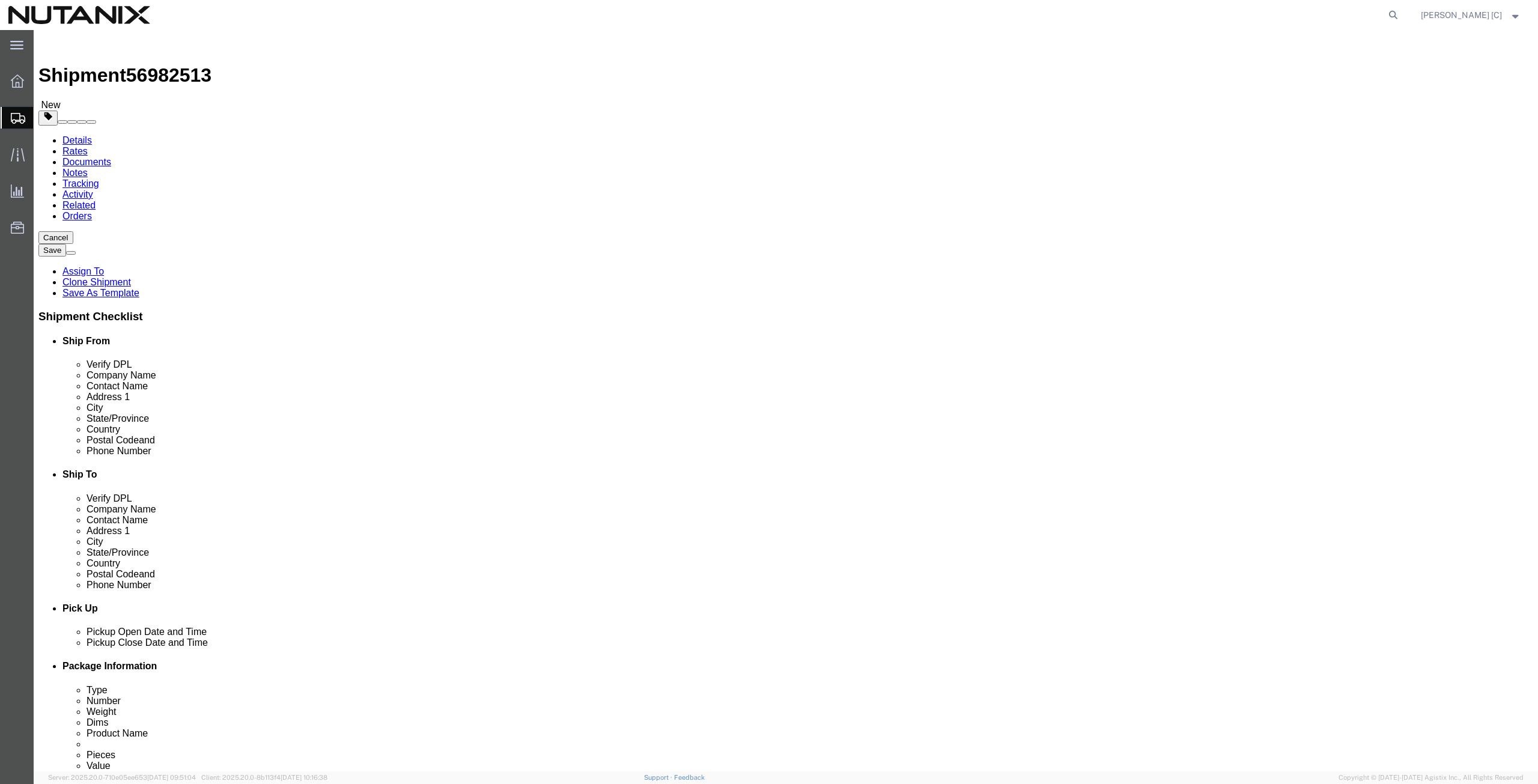
click dd "1.00 USD"
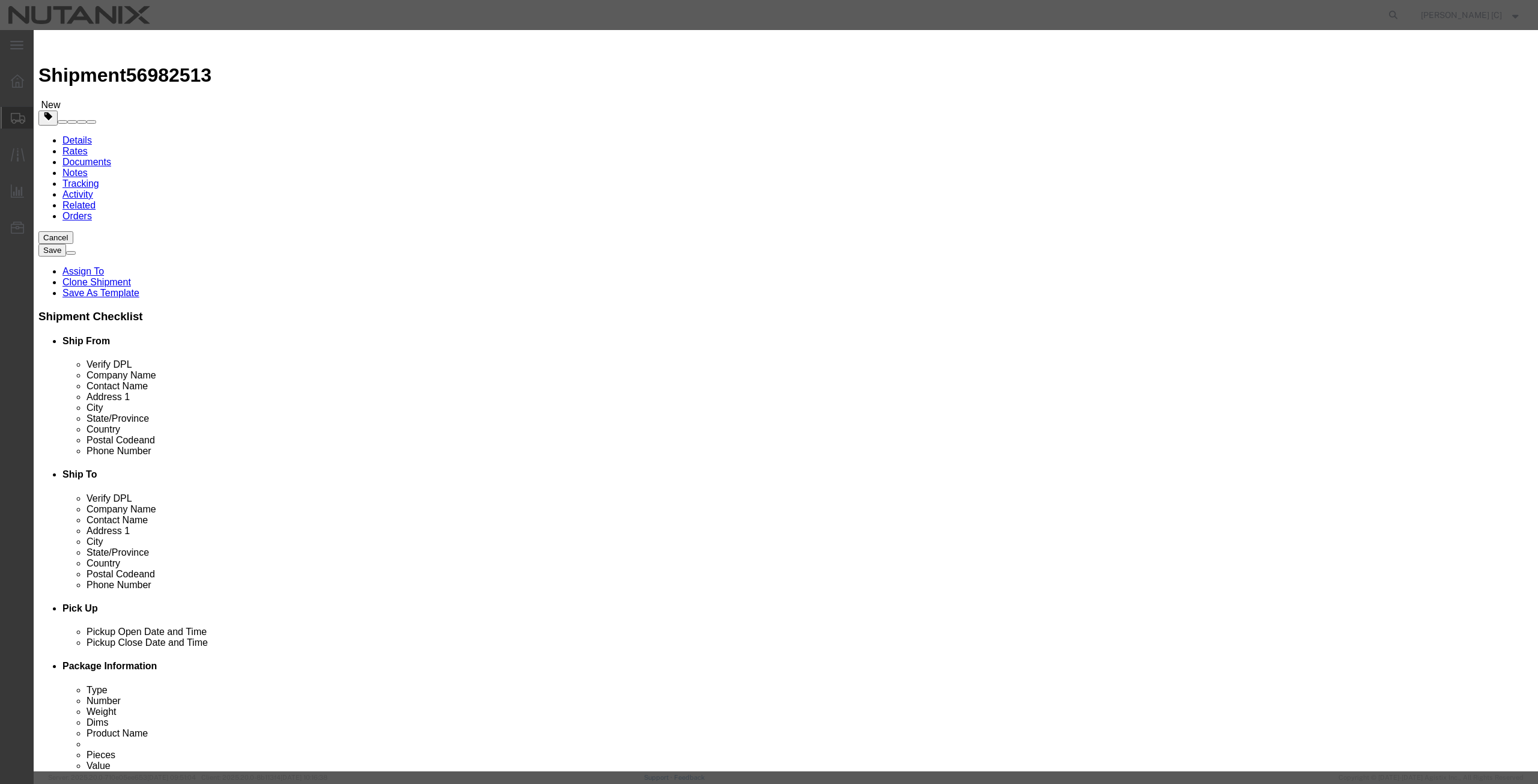
click button "Save & Close"
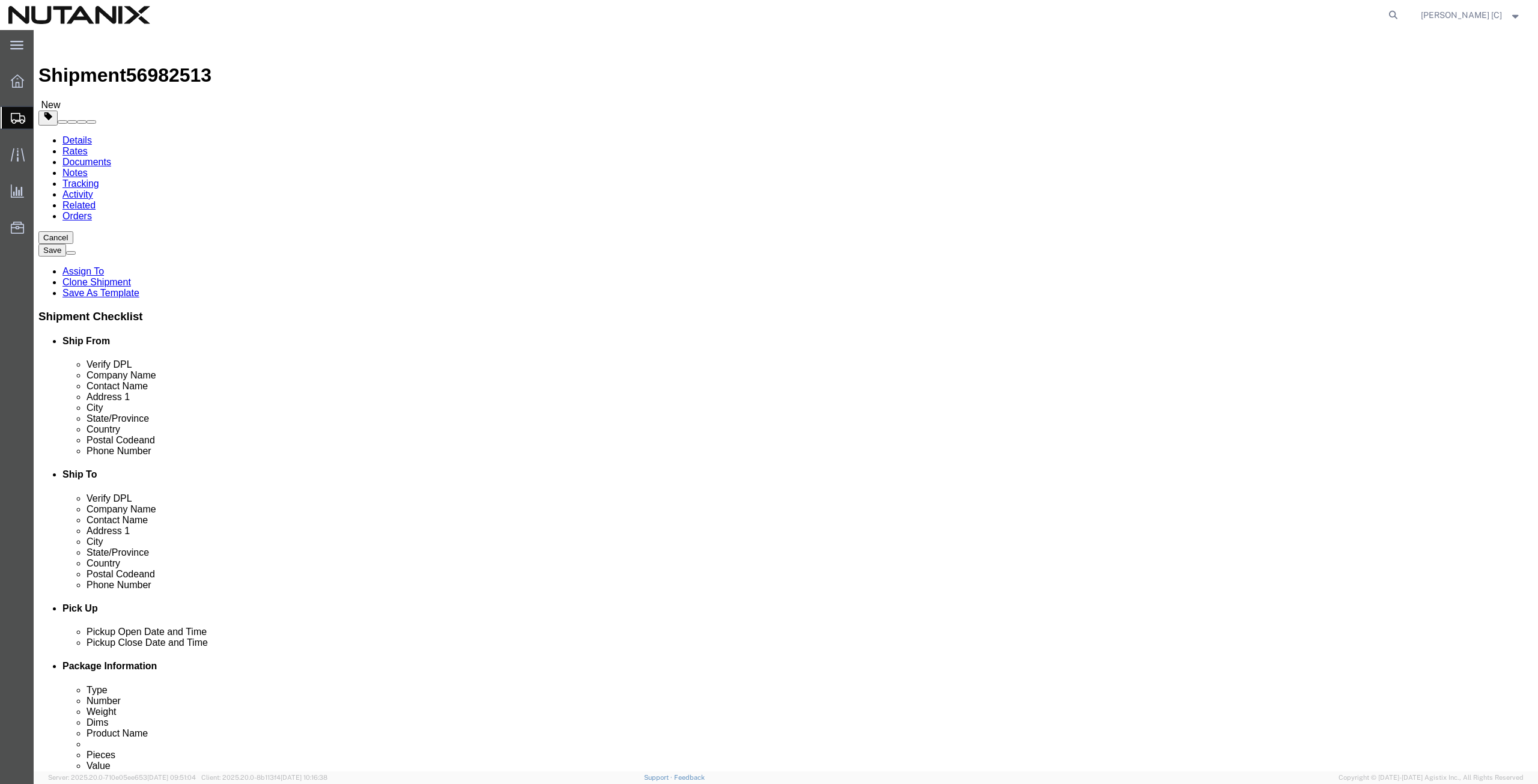
drag, startPoint x: 257, startPoint y: 277, endPoint x: 192, endPoint y: 291, distance: 66.8
click div "Package Type Select Envelope Large Box Medium Box PAK Rack Small Box Tube Your …"
type input "14.7"
click button "Continue"
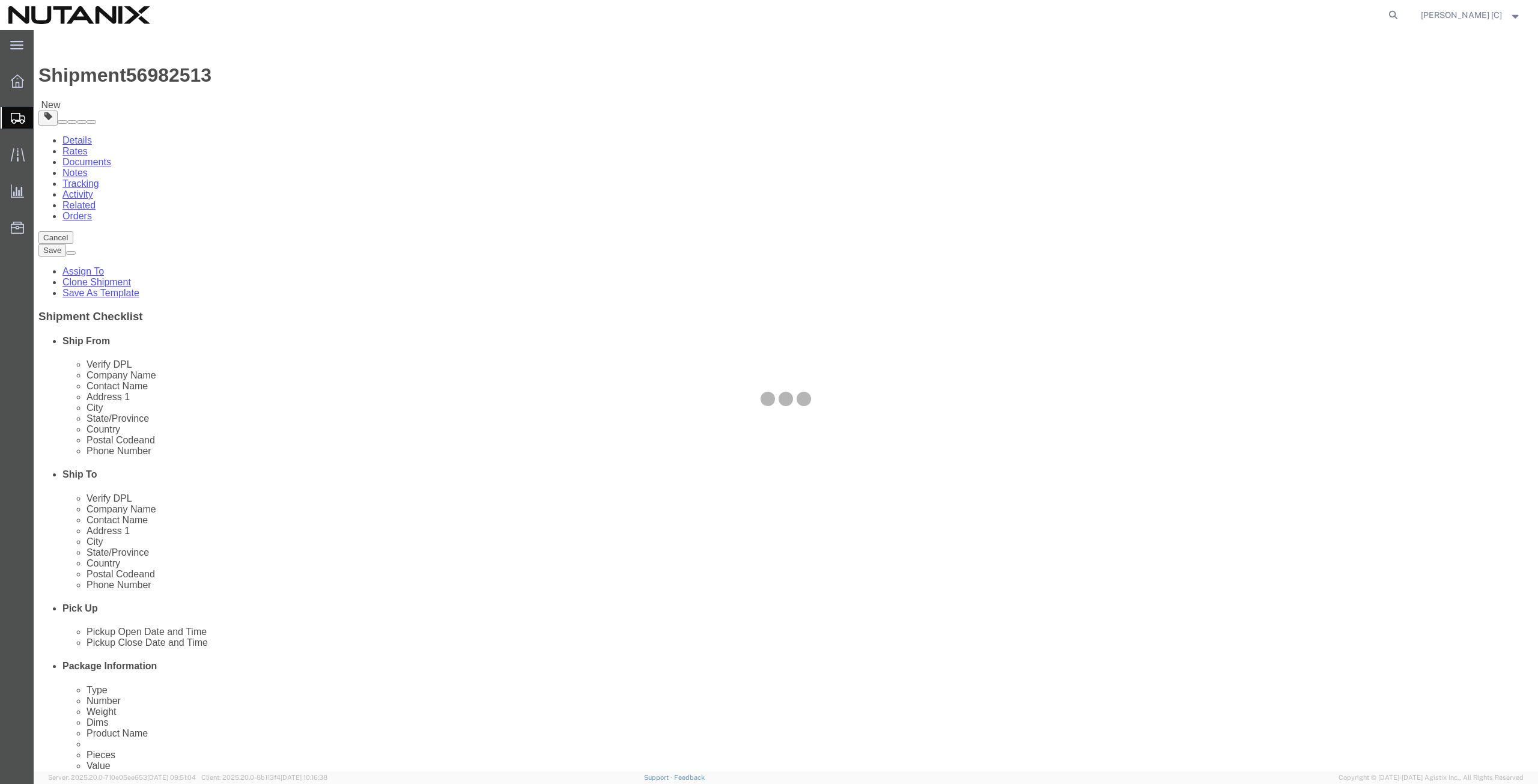
select select
select select "COSTCENTER"
select select "48694"
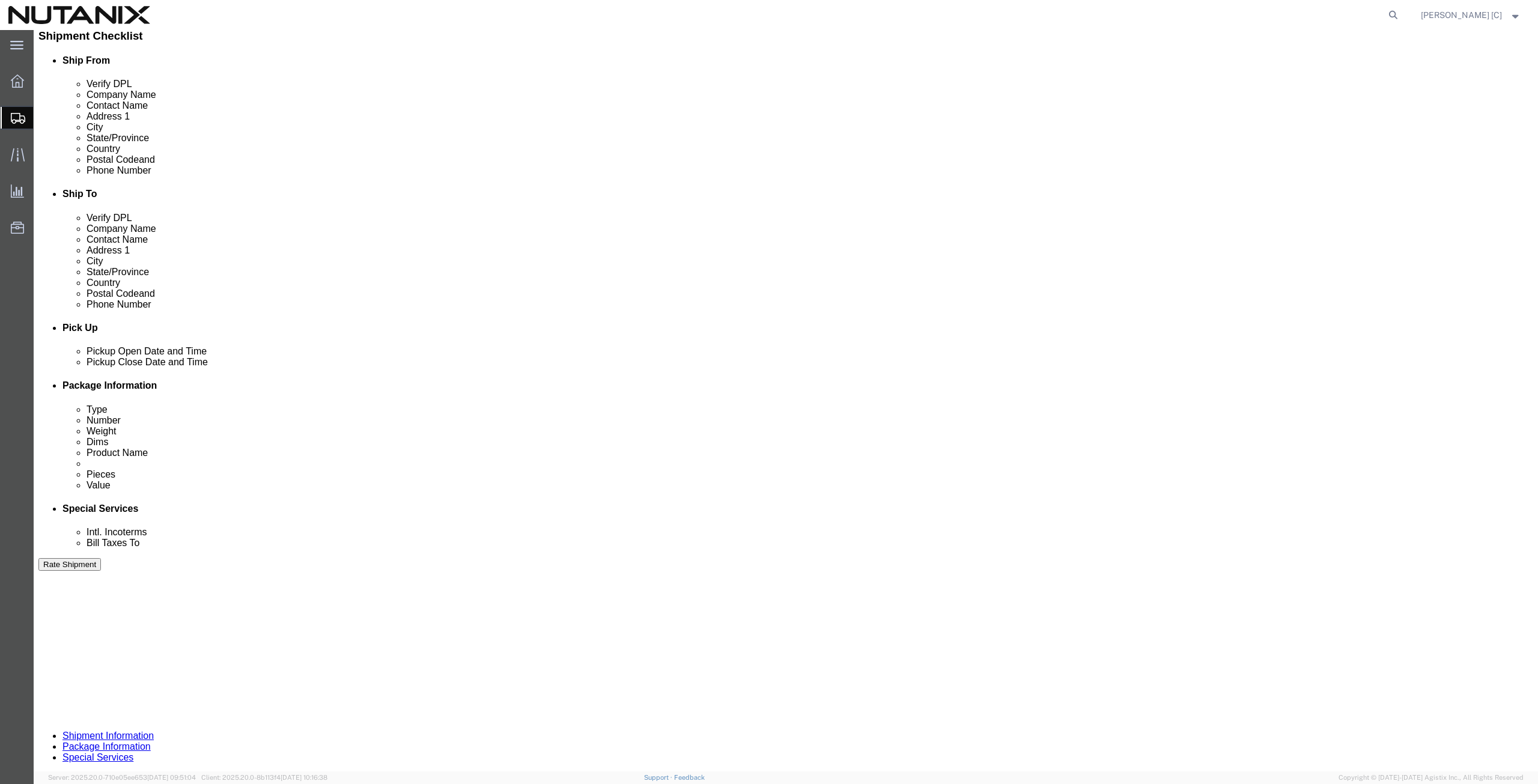
scroll to position [417, 0]
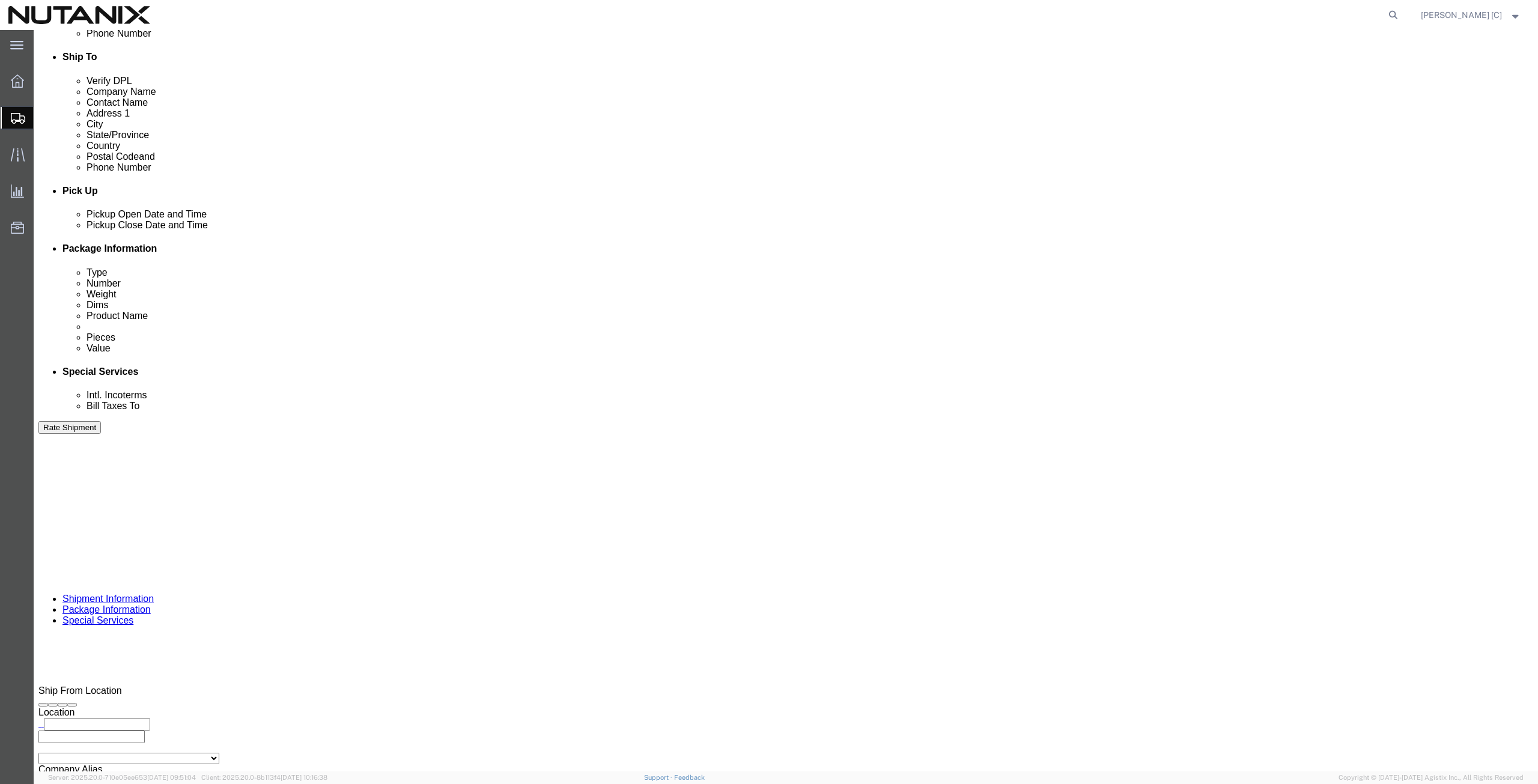
drag, startPoint x: 888, startPoint y: 571, endPoint x: 866, endPoint y: 574, distance: 21.8
click textarea "FA-3725"
type textarea "FA-4968"
click icon
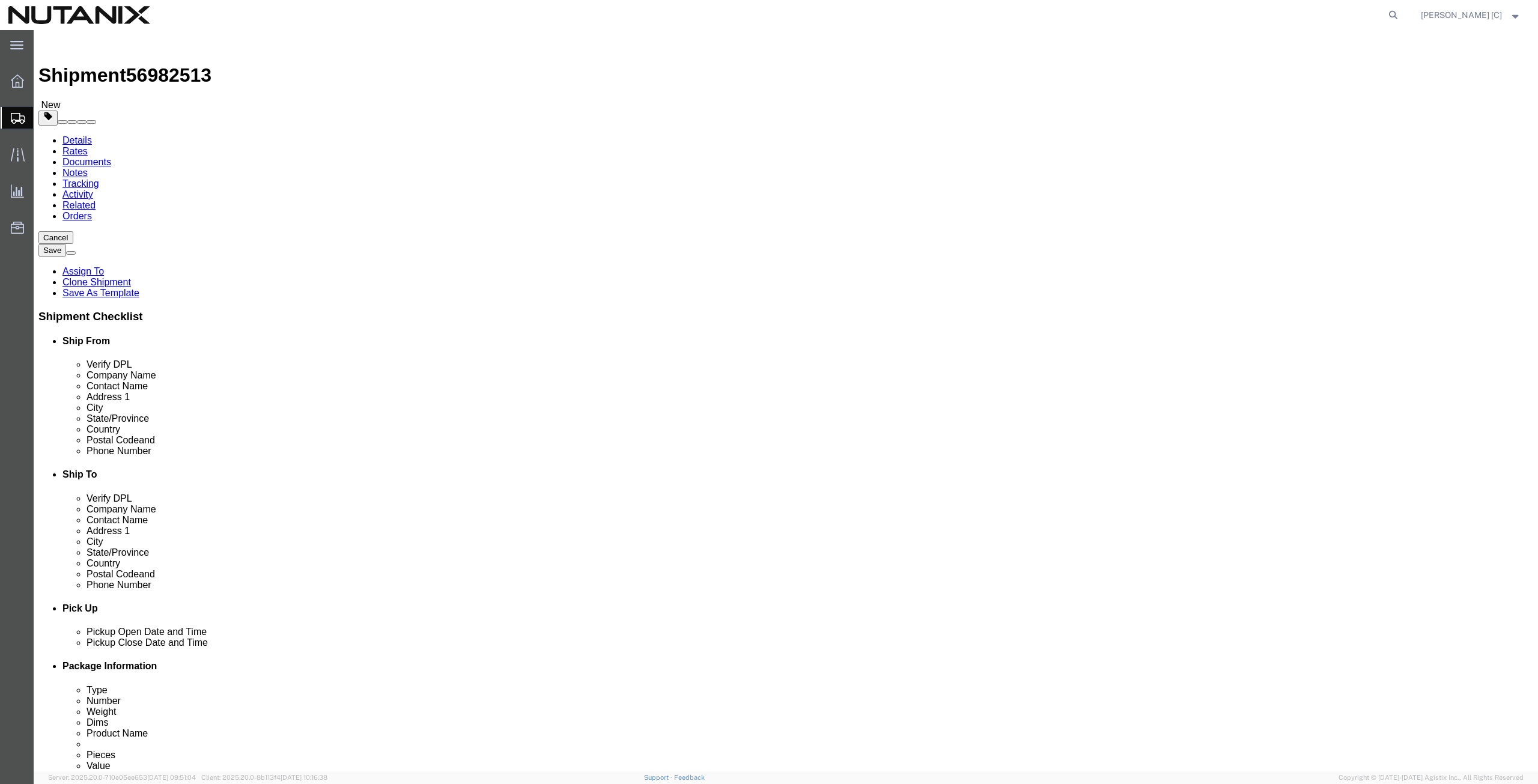
click icon
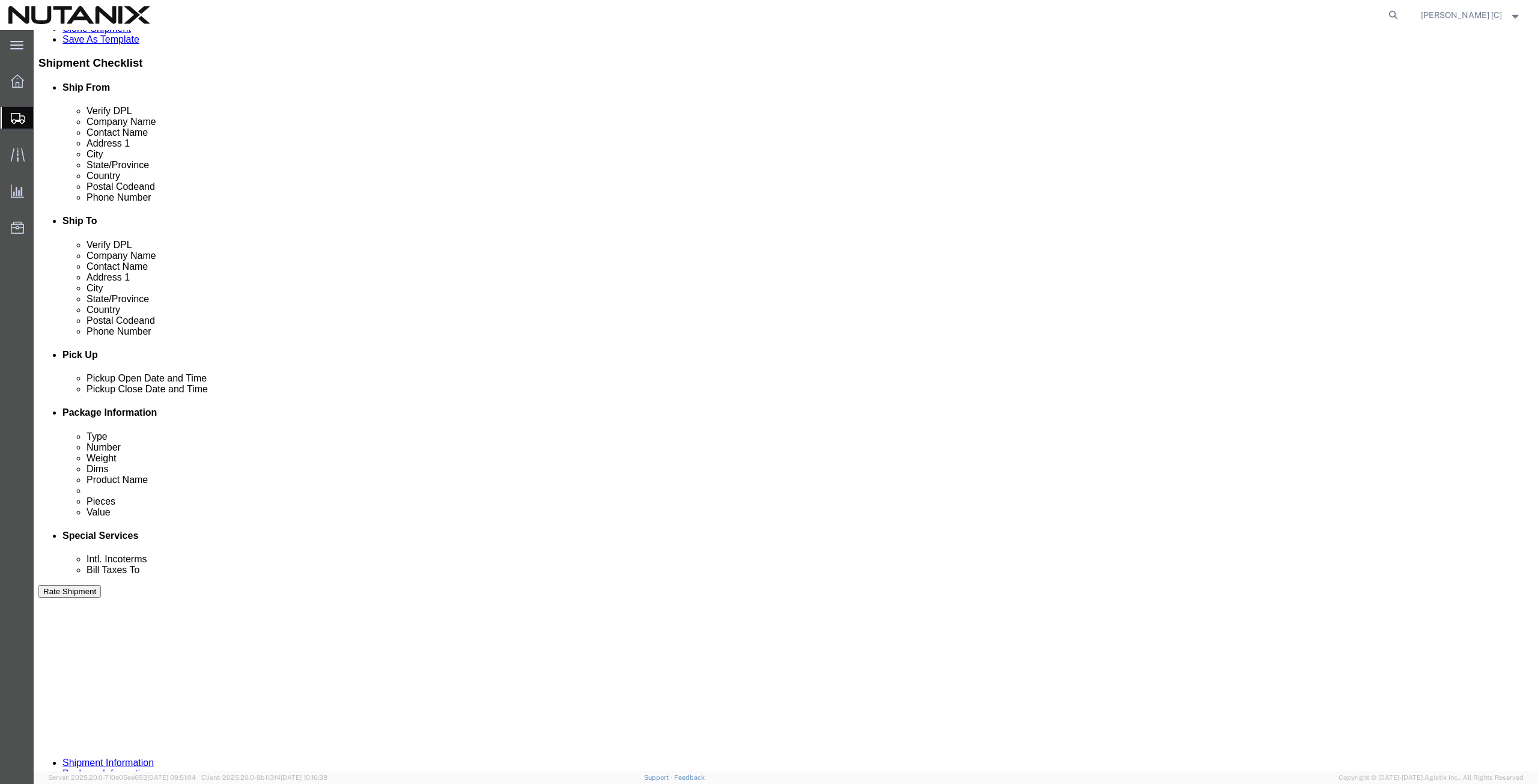
scroll to position [290, 0]
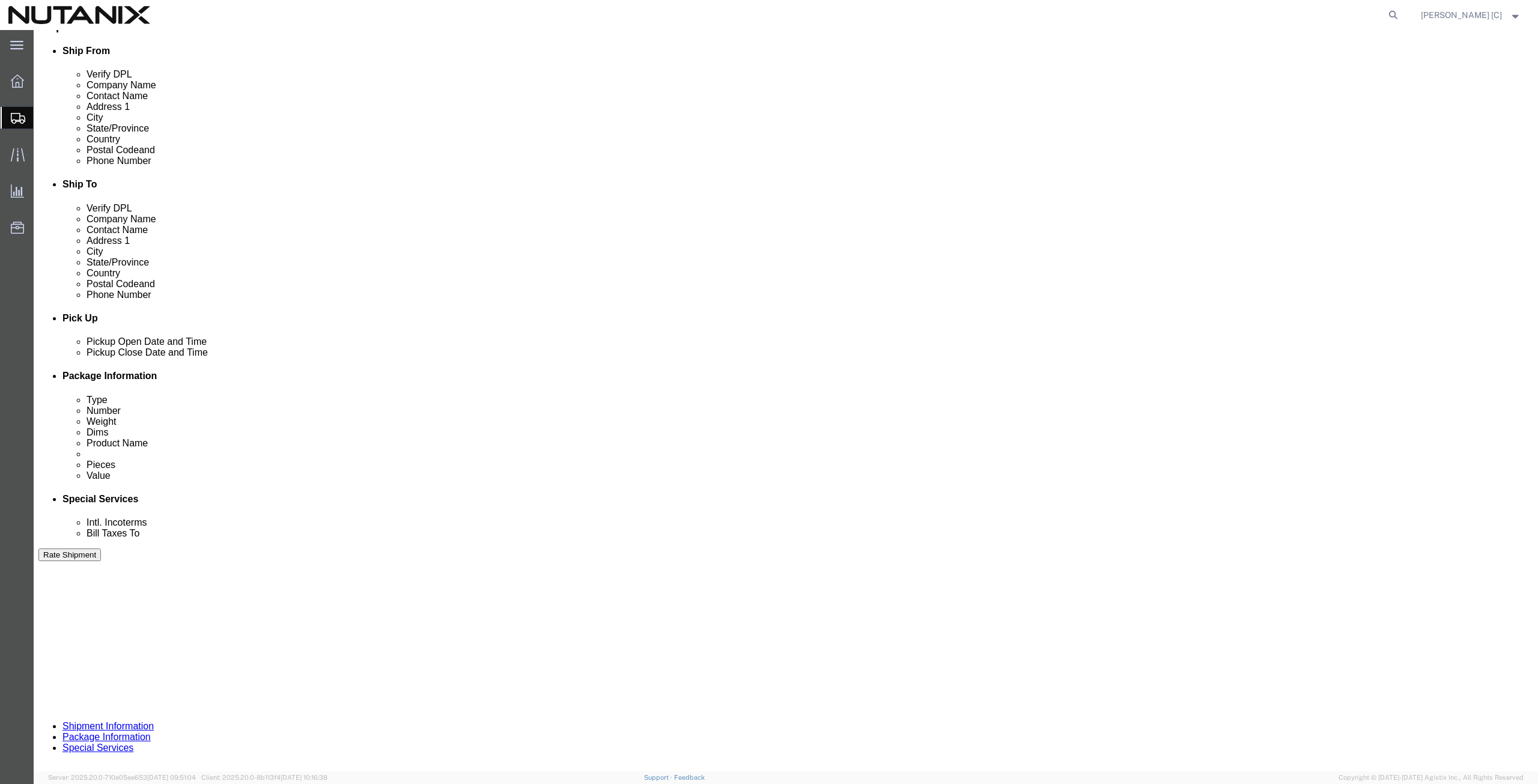
click button "Rate Shipment"
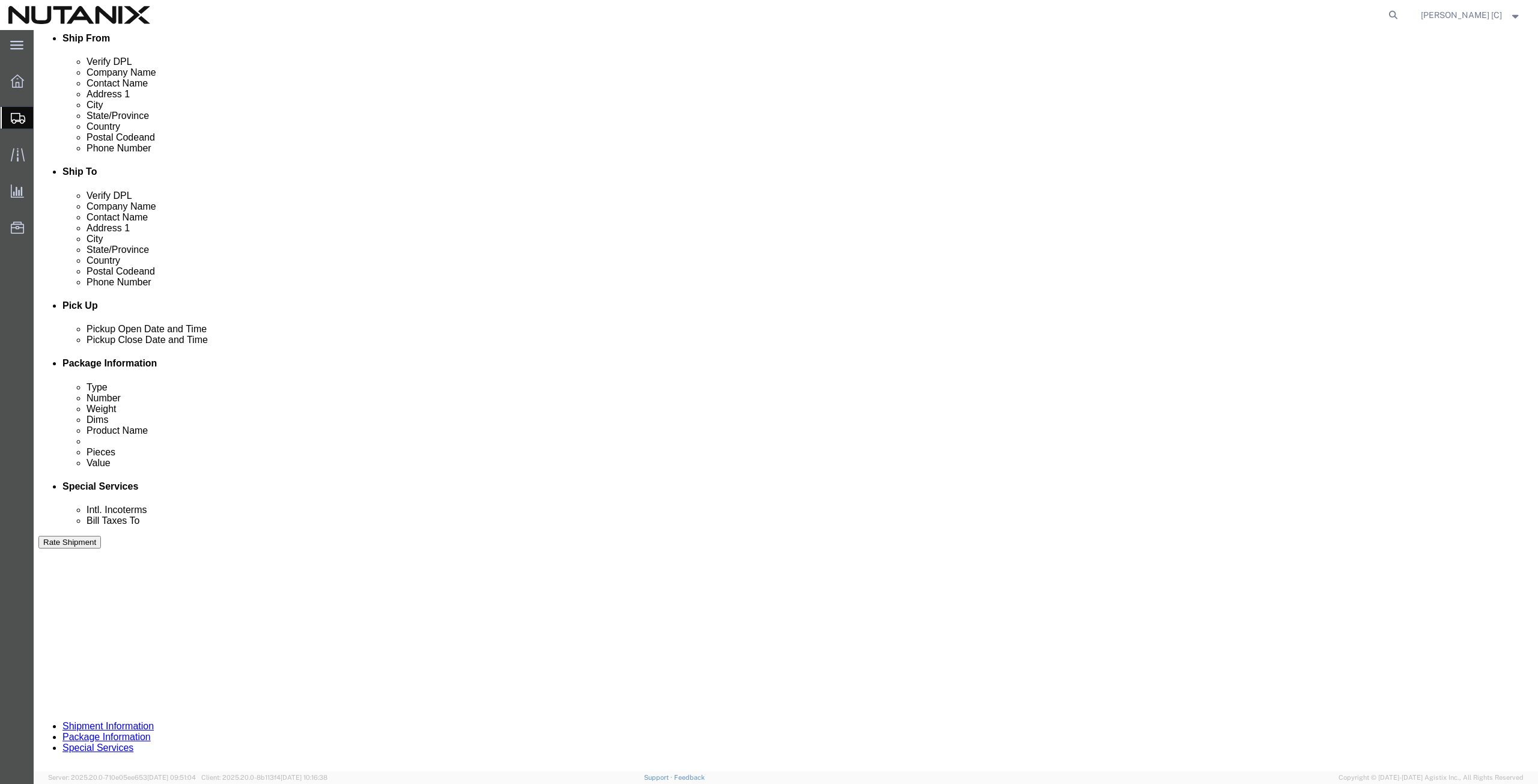
click button "Rate Shipment"
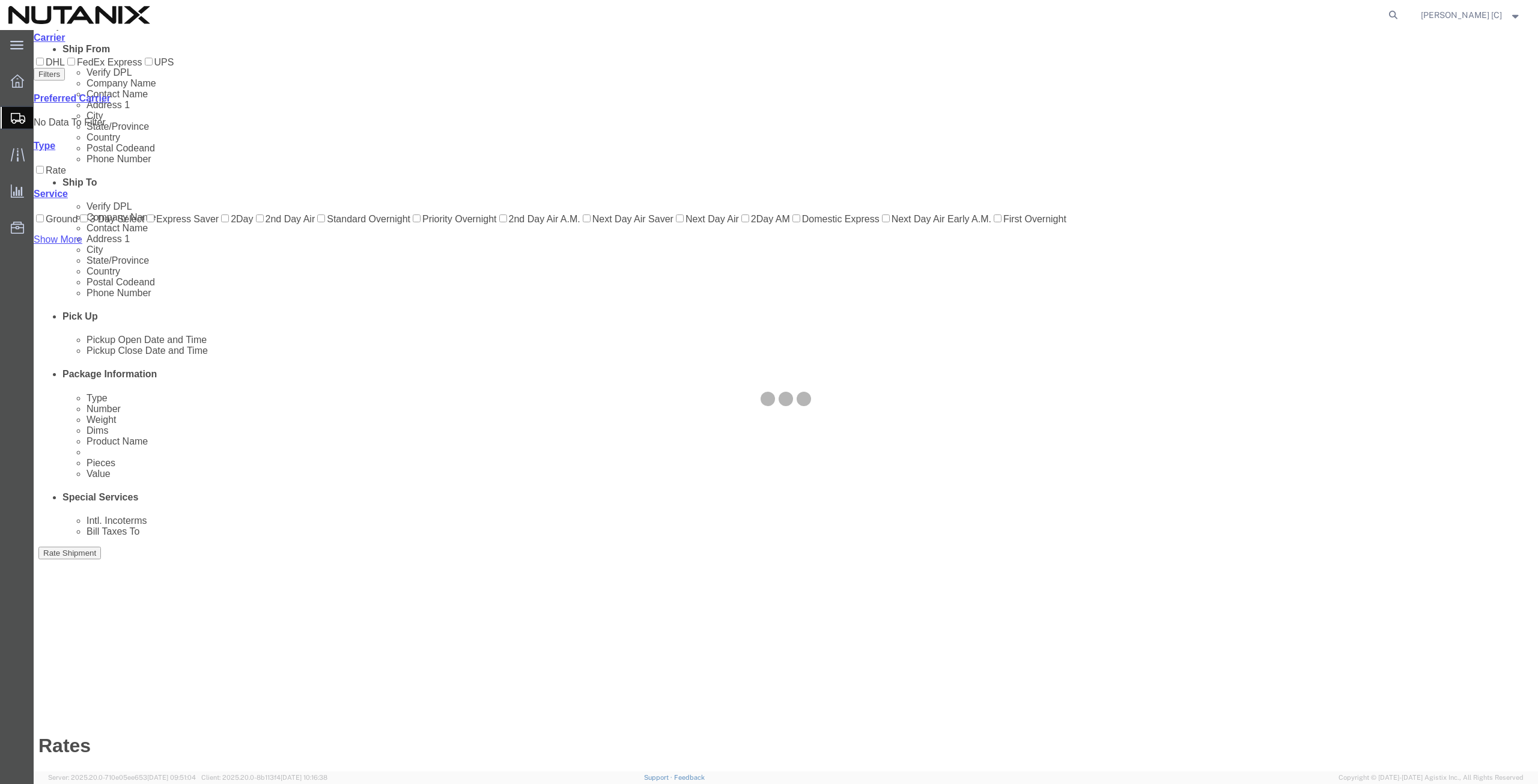
scroll to position [0, 0]
